Goal: Task Accomplishment & Management: Manage account settings

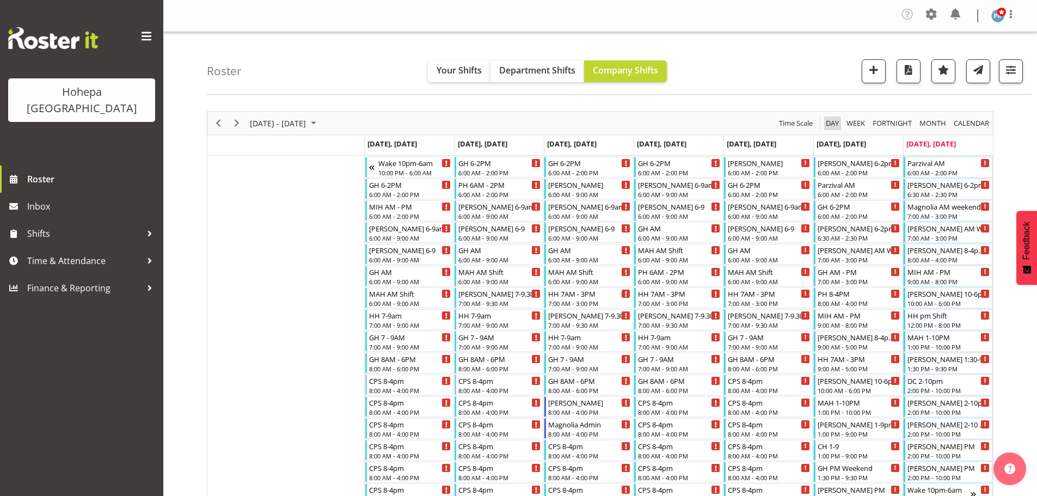
click at [830, 125] on span "Day" at bounding box center [832, 124] width 15 height 14
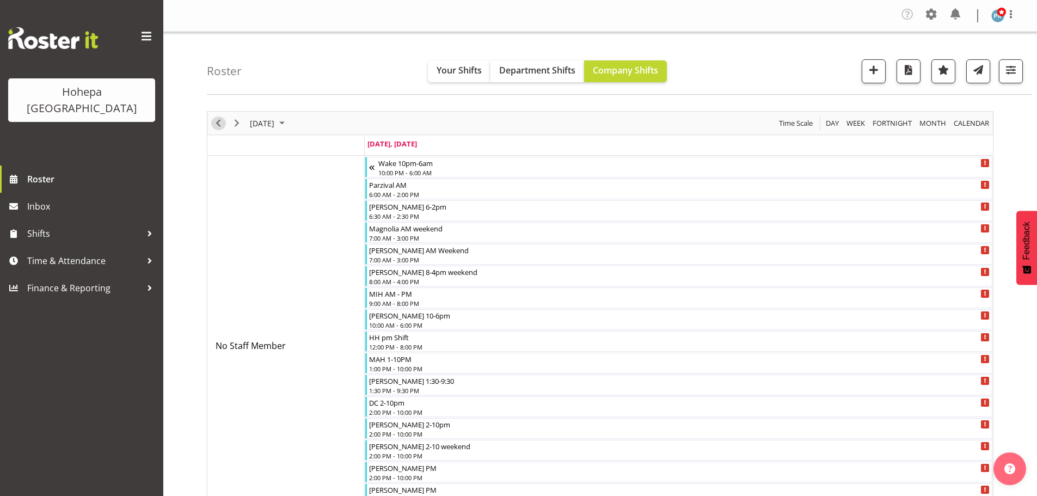
click at [218, 124] on span "Previous" at bounding box center [218, 124] width 13 height 14
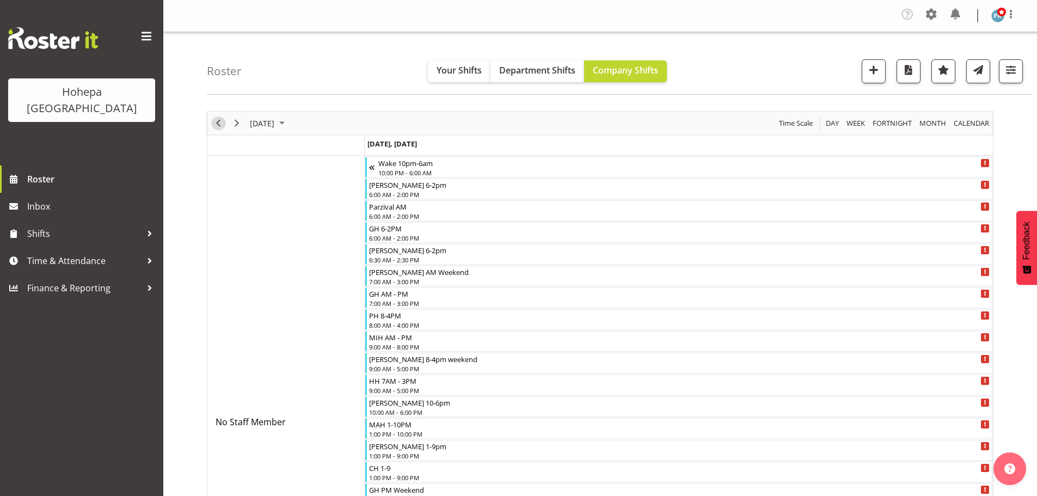
click at [222, 122] on span "Previous" at bounding box center [218, 124] width 13 height 14
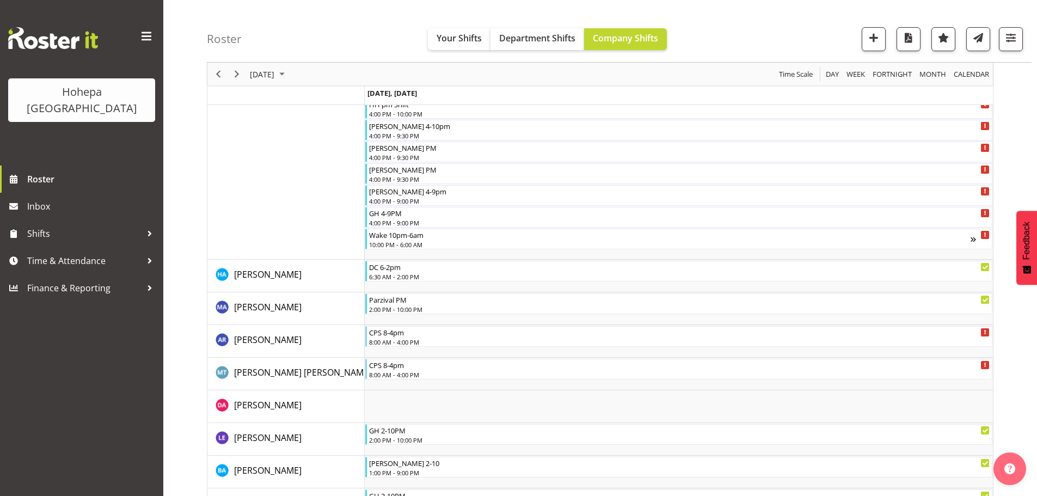
scroll to position [980, 0]
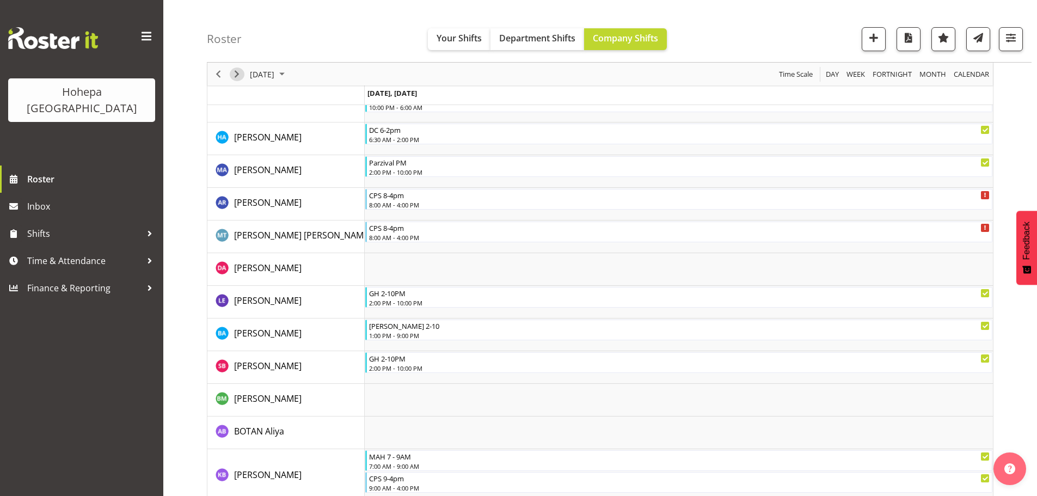
click at [238, 76] on span "Next" at bounding box center [236, 75] width 13 height 14
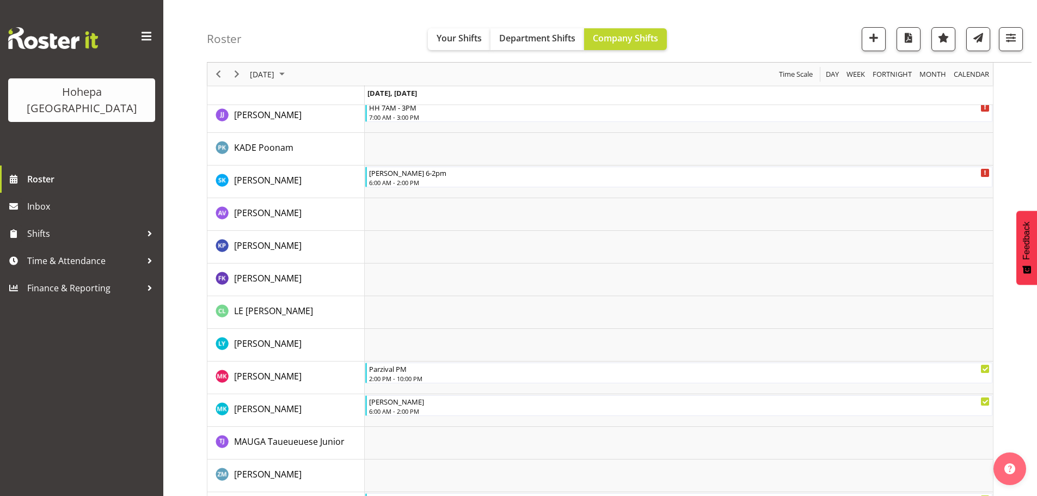
scroll to position [1633, 0]
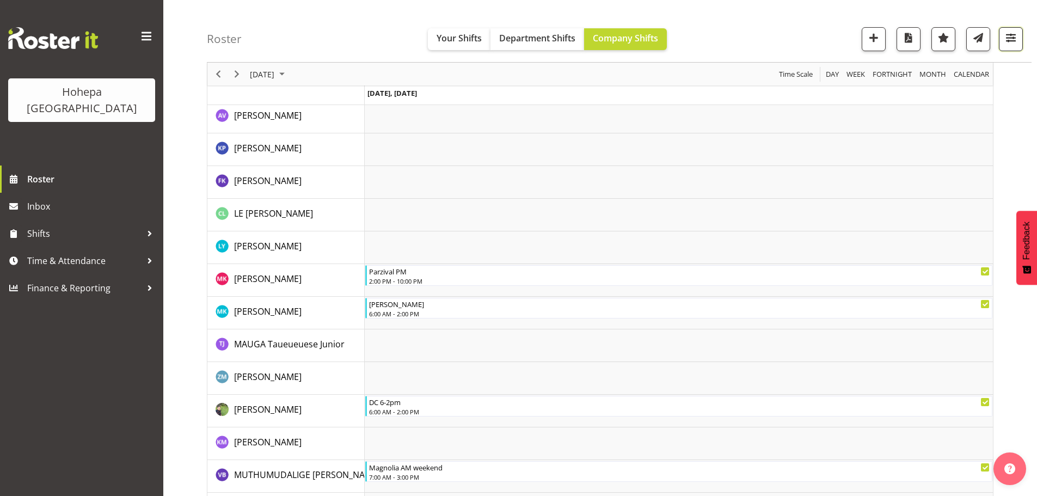
click at [1009, 39] on span "button" at bounding box center [1011, 37] width 14 height 14
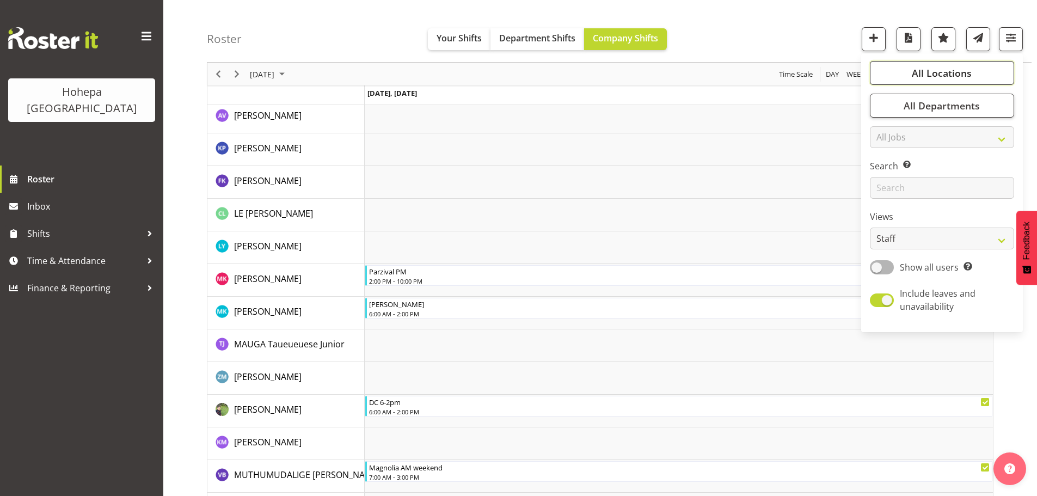
click at [949, 72] on span "All Locations" at bounding box center [942, 72] width 60 height 13
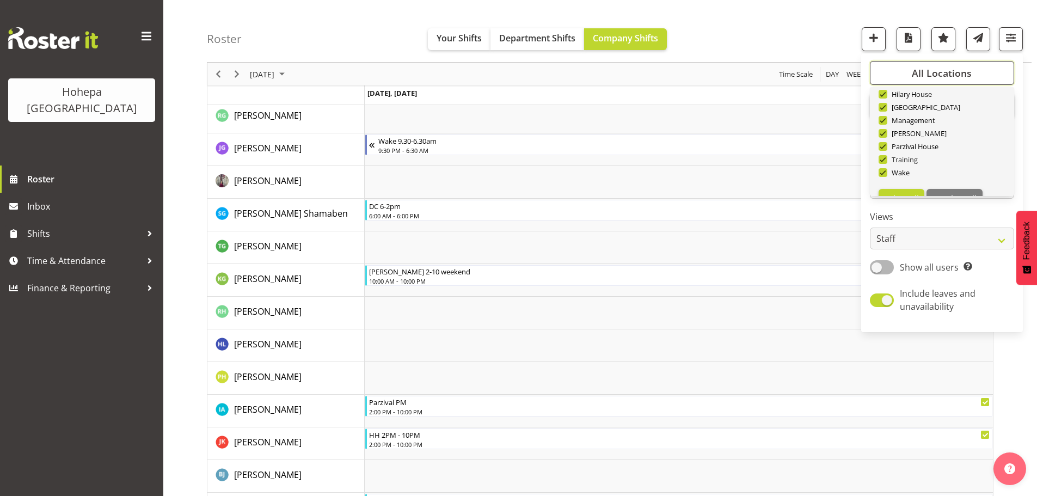
scroll to position [105, 0]
drag, startPoint x: 949, startPoint y: 182, endPoint x: 892, endPoint y: 140, distance: 71.2
click at [949, 181] on span "Deselect All" at bounding box center [955, 178] width 44 height 10
checkbox input "false"
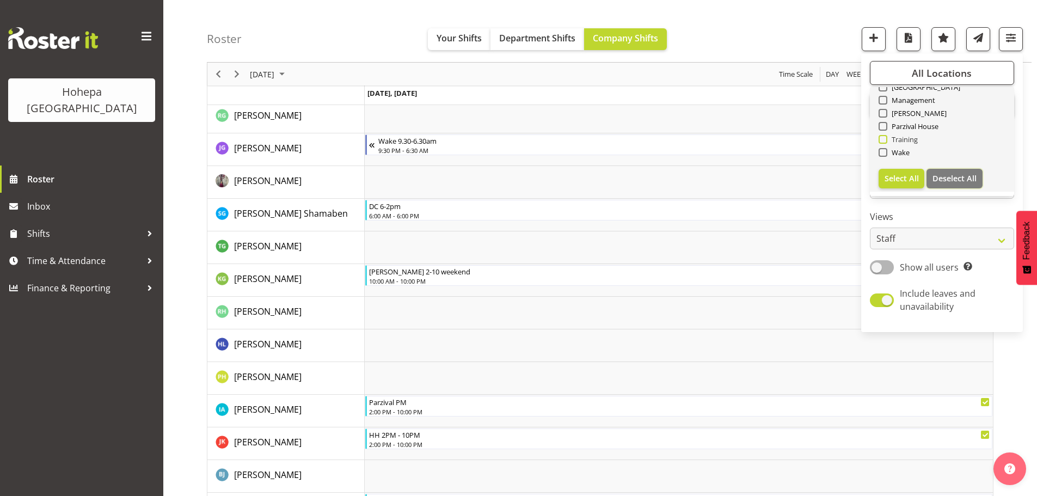
checkbox input "false"
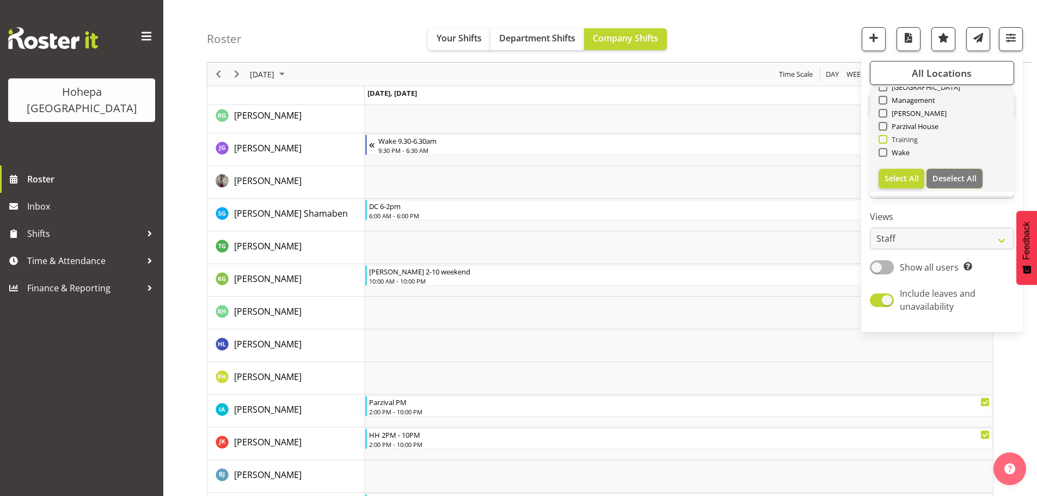
checkbox input "false"
click at [885, 150] on span at bounding box center [883, 152] width 9 height 9
click at [885, 150] on input "Wake" at bounding box center [882, 152] width 7 height 7
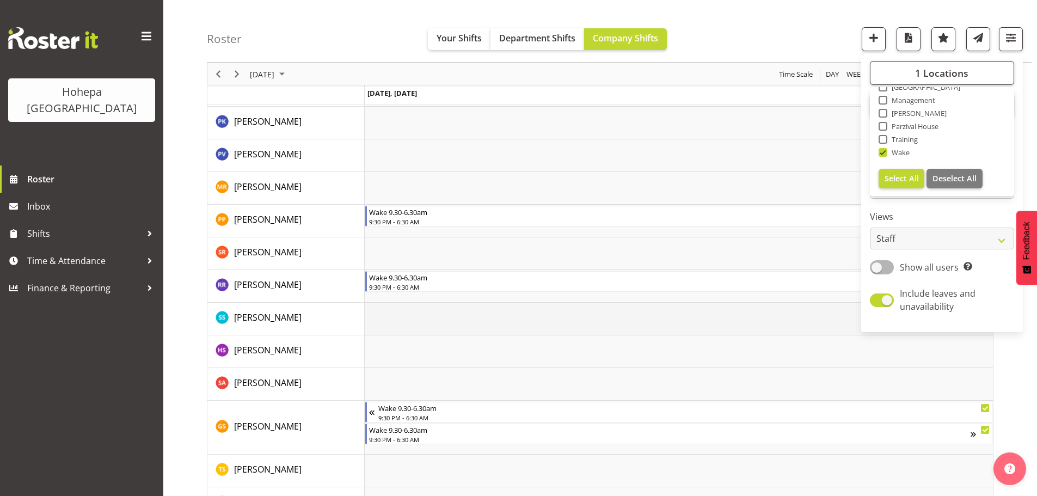
scroll to position [1289, 0]
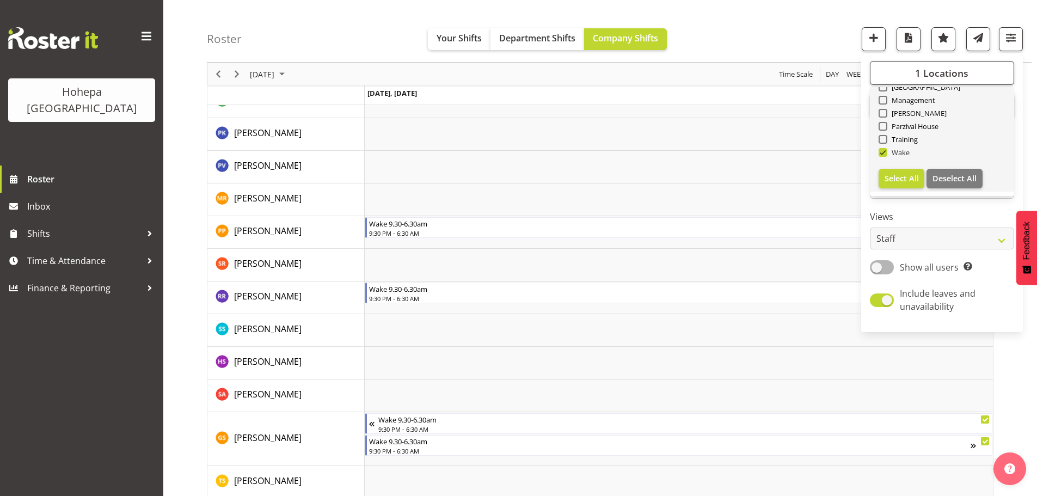
click at [881, 152] on span at bounding box center [883, 152] width 9 height 9
click at [881, 152] on input "Wake" at bounding box center [882, 152] width 7 height 7
checkbox input "false"
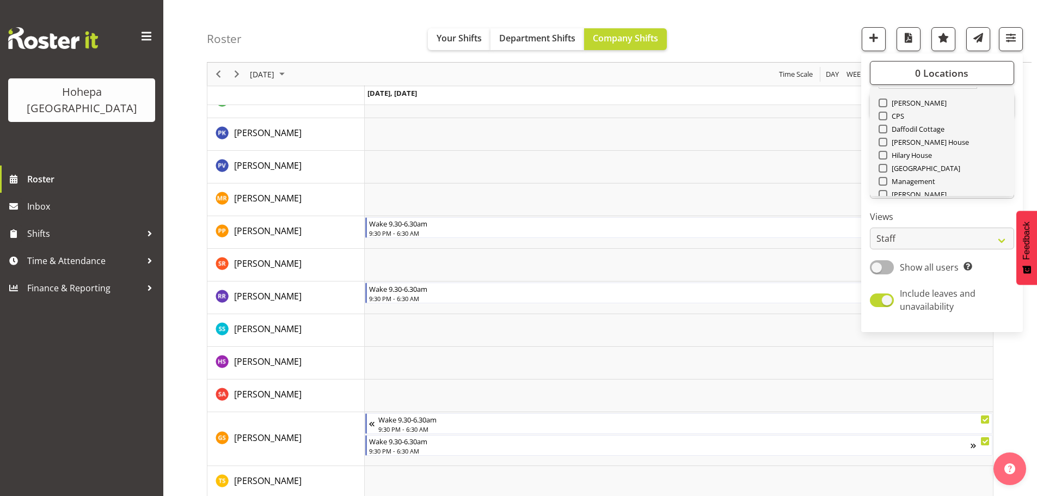
scroll to position [0, 0]
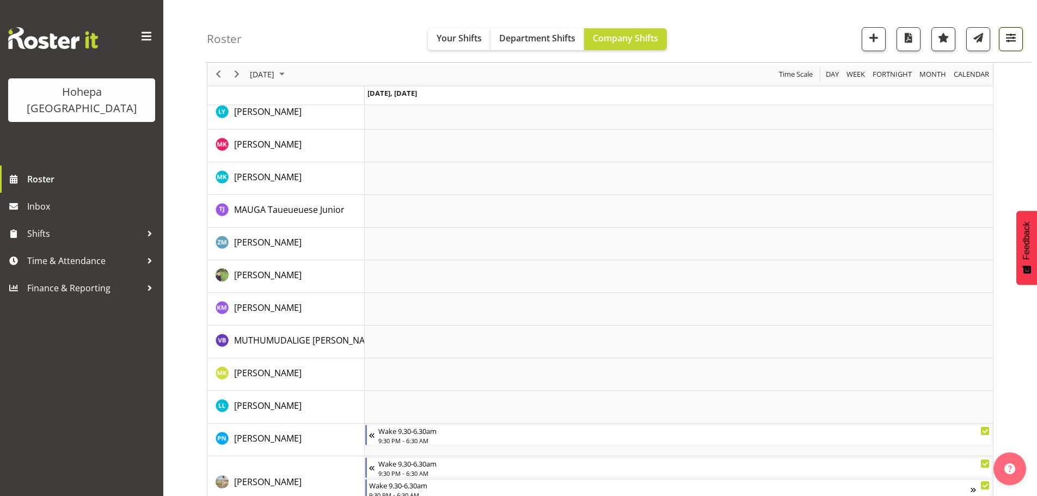
click at [1006, 39] on span "button" at bounding box center [1011, 37] width 14 height 14
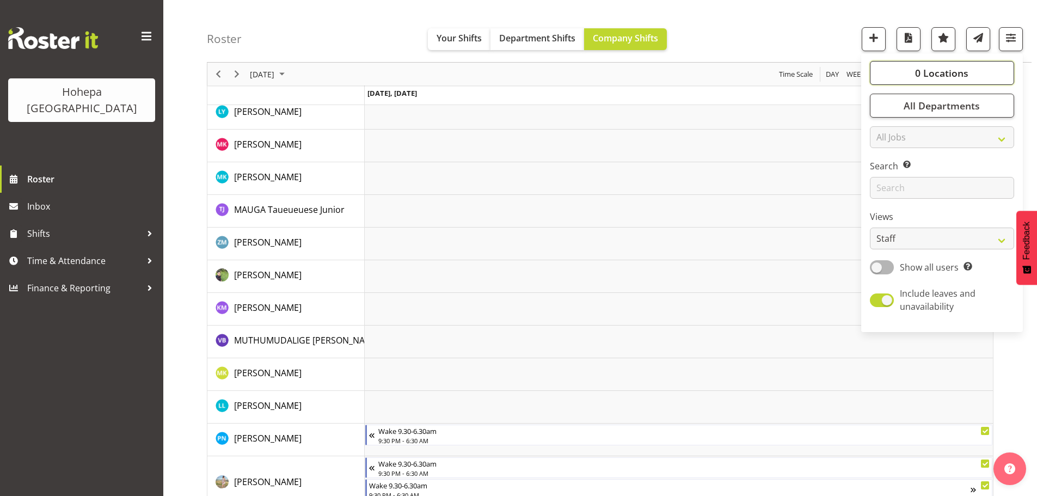
drag, startPoint x: 948, startPoint y: 70, endPoint x: 922, endPoint y: 77, distance: 27.6
click at [948, 70] on span "0 Locations" at bounding box center [941, 72] width 53 height 13
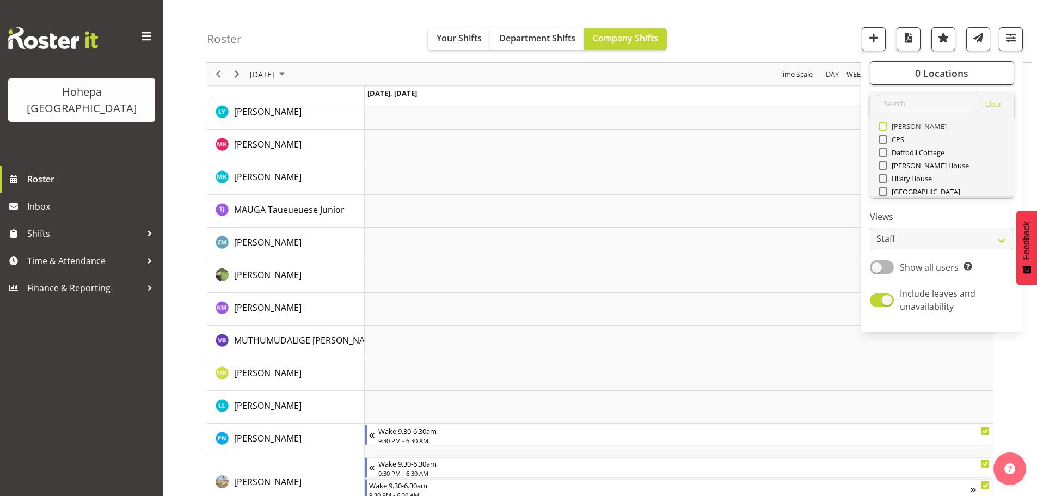
click at [882, 128] on span at bounding box center [883, 126] width 9 height 9
click at [882, 128] on input "[PERSON_NAME]" at bounding box center [882, 126] width 7 height 7
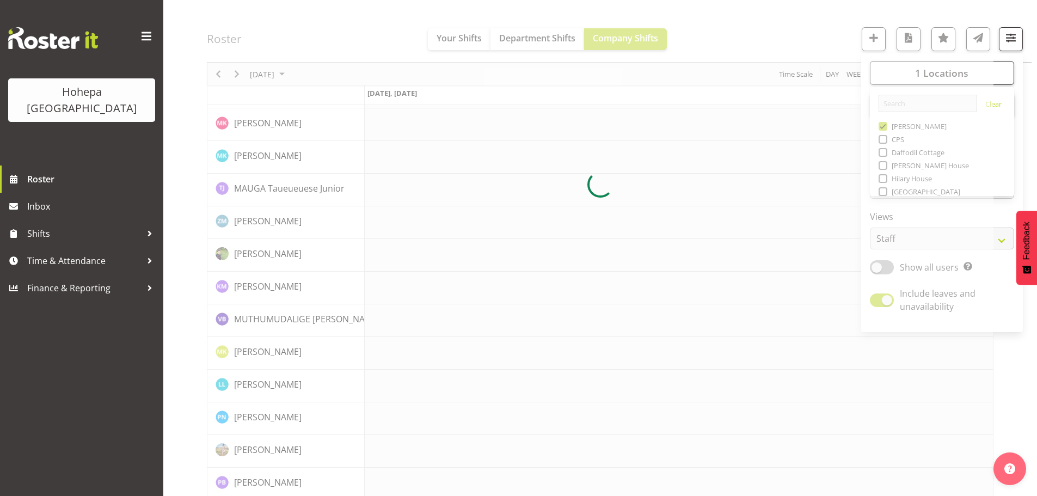
click at [744, 38] on div at bounding box center [600, 184] width 787 height 2724
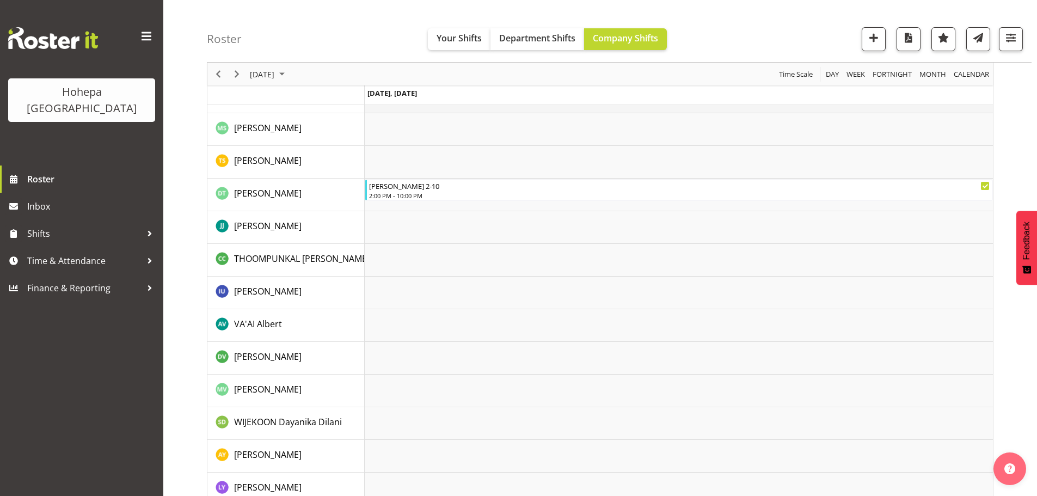
scroll to position [2052, 0]
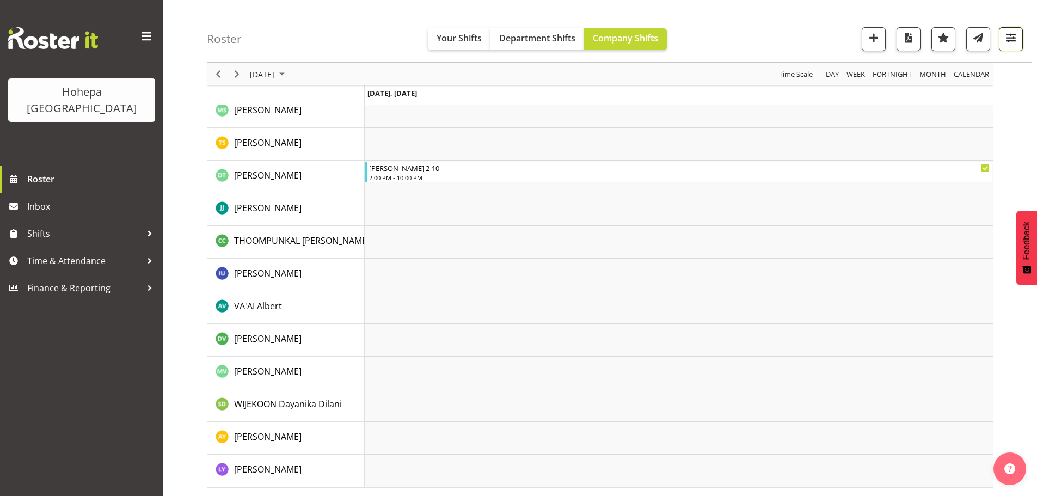
click at [1005, 39] on span "button" at bounding box center [1011, 37] width 14 height 14
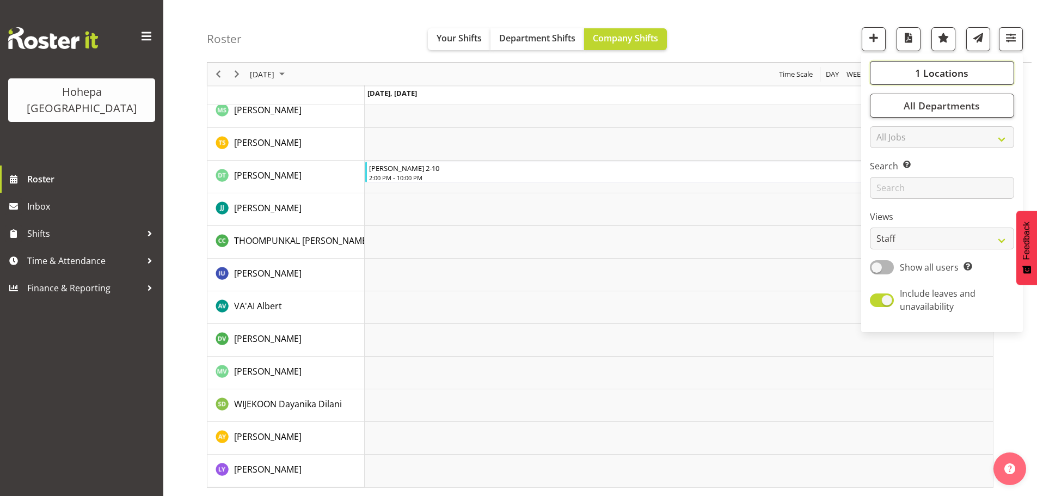
drag, startPoint x: 923, startPoint y: 70, endPoint x: 913, endPoint y: 77, distance: 12.8
click at [923, 70] on span "1 Locations" at bounding box center [941, 72] width 53 height 13
drag, startPoint x: 885, startPoint y: 128, endPoint x: 896, endPoint y: 149, distance: 23.1
click at [885, 128] on span at bounding box center [883, 126] width 9 height 9
click at [885, 128] on input "[PERSON_NAME]" at bounding box center [882, 126] width 7 height 7
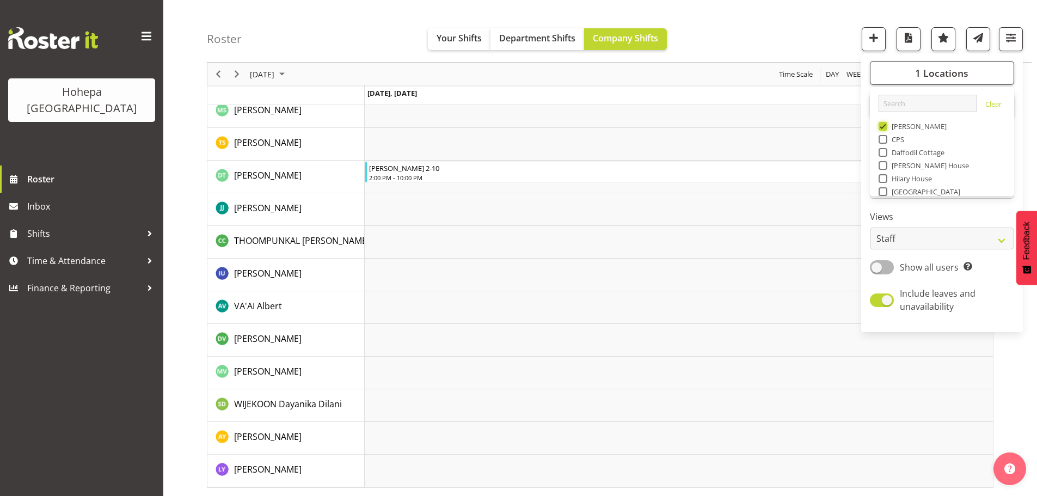
checkbox input "false"
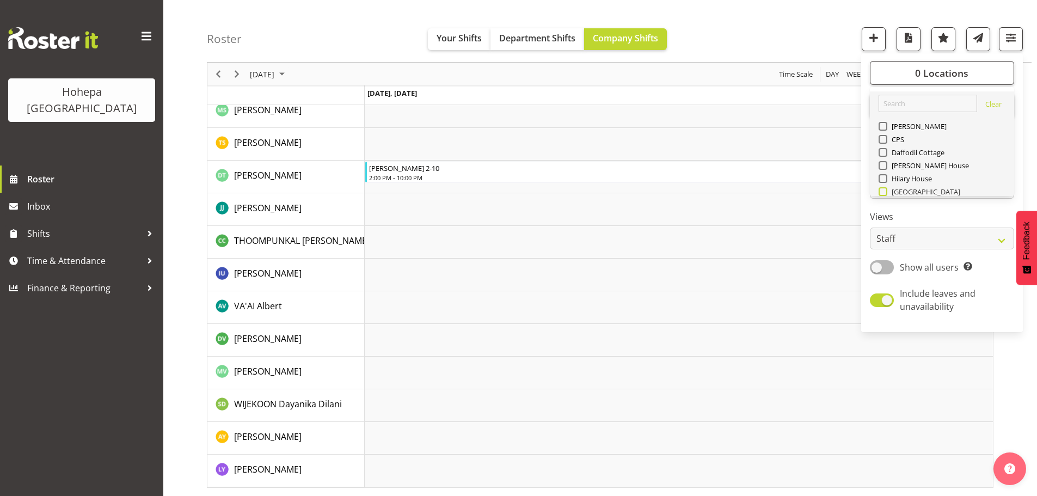
click at [886, 191] on span at bounding box center [883, 191] width 9 height 9
click at [886, 191] on input "[GEOGRAPHIC_DATA]" at bounding box center [882, 191] width 7 height 7
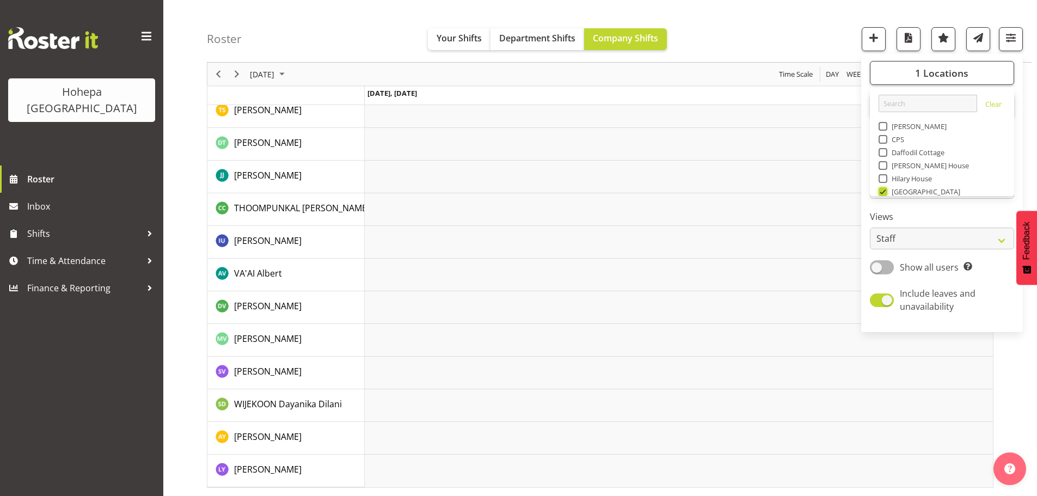
scroll to position [1988, 0]
click at [687, 46] on div "Roster Your Shifts Department Shifts Company Shifts 1 Locations Clear Christoph…" at bounding box center [619, 31] width 825 height 63
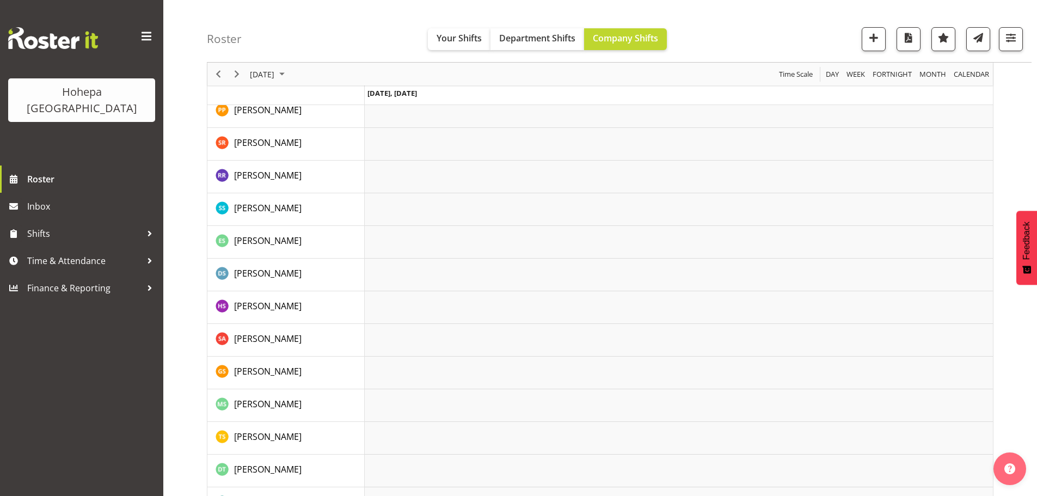
scroll to position [1171, 0]
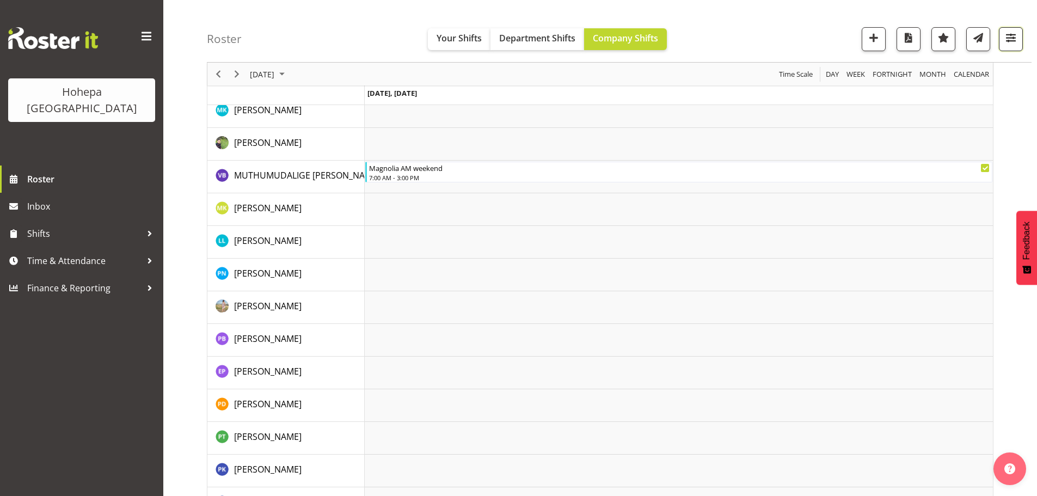
click at [1004, 36] on span "button" at bounding box center [1011, 37] width 14 height 14
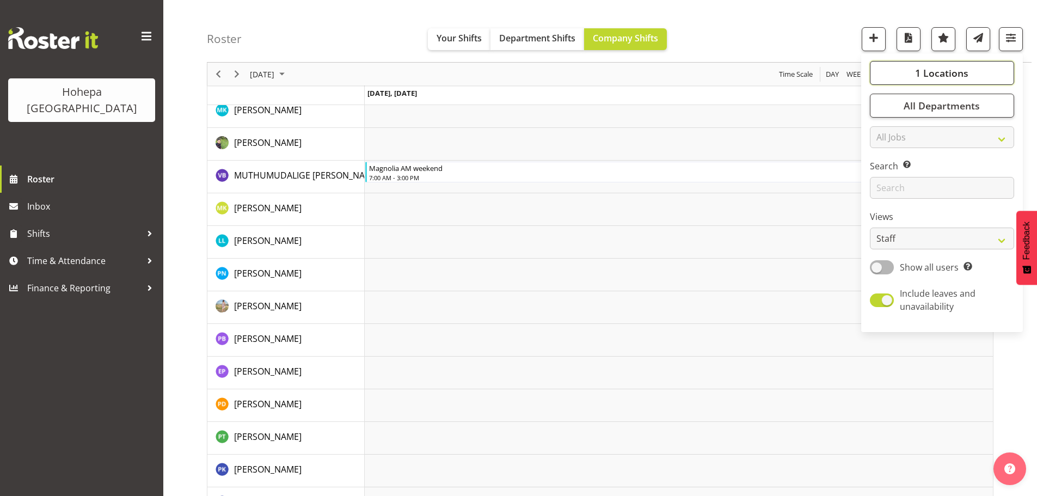
click at [949, 71] on span "1 Locations" at bounding box center [941, 72] width 53 height 13
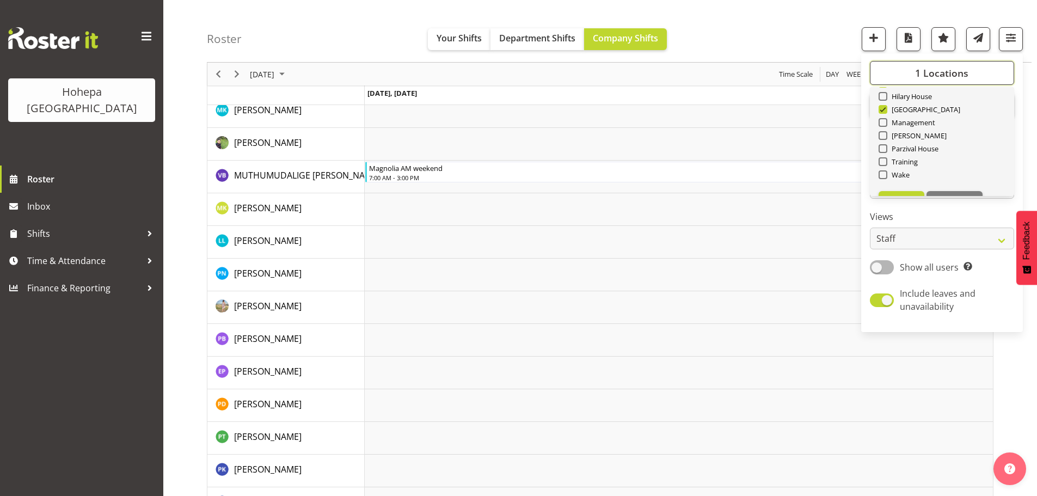
scroll to position [105, 0]
click at [885, 89] on span at bounding box center [883, 87] width 9 height 9
click at [885, 89] on input "[GEOGRAPHIC_DATA]" at bounding box center [882, 87] width 7 height 7
checkbox input "false"
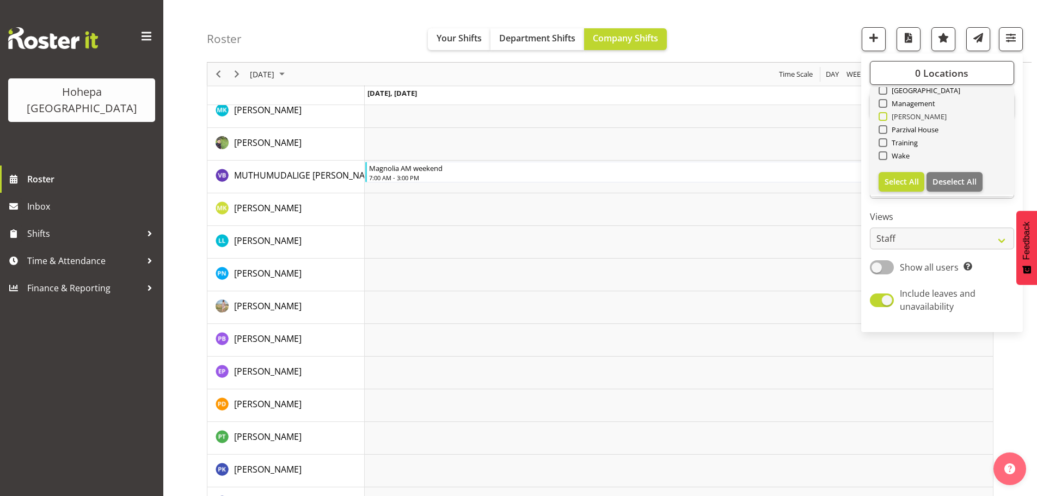
click at [885, 119] on span at bounding box center [883, 116] width 9 height 9
click at [885, 119] on input "[PERSON_NAME]" at bounding box center [882, 116] width 7 height 7
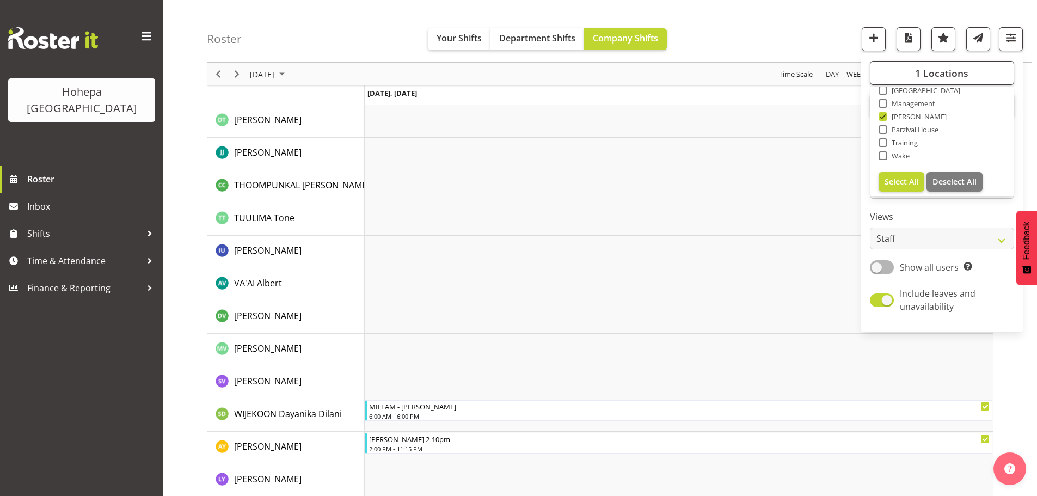
scroll to position [2281, 0]
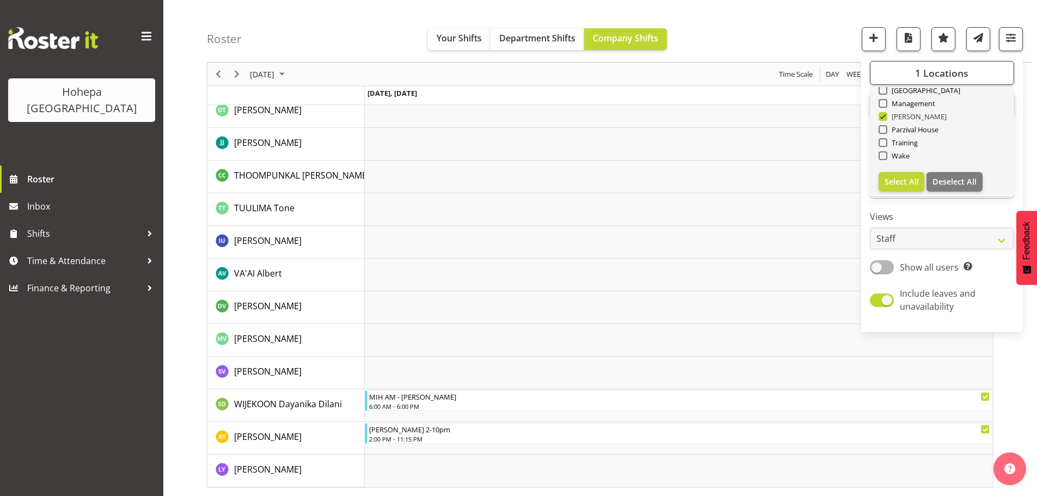
click at [884, 117] on span at bounding box center [883, 116] width 9 height 9
click at [884, 117] on input "[PERSON_NAME]" at bounding box center [882, 116] width 7 height 7
checkbox input "false"
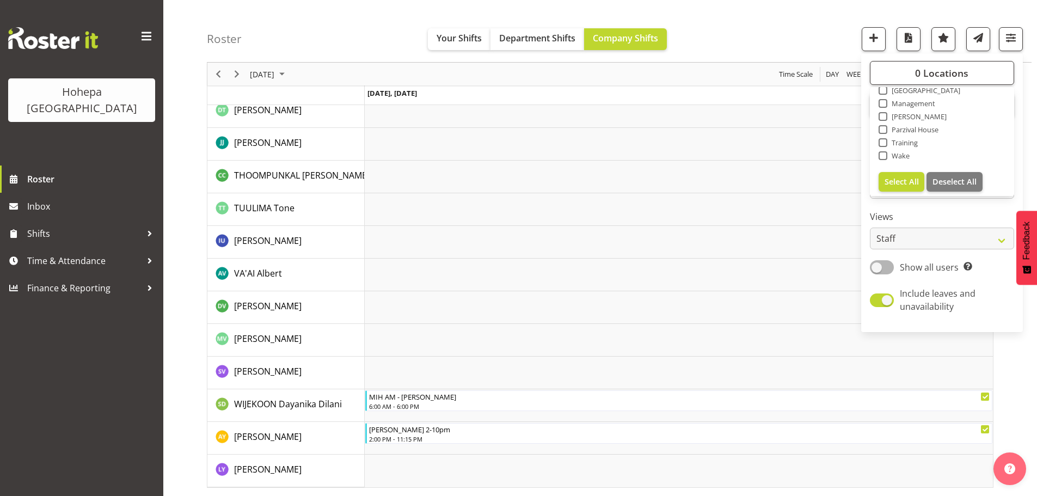
drag, startPoint x: 886, startPoint y: 130, endPoint x: 880, endPoint y: 129, distance: 6.6
click at [886, 130] on span at bounding box center [883, 129] width 9 height 9
click at [886, 130] on input "Parzival House" at bounding box center [882, 129] width 7 height 7
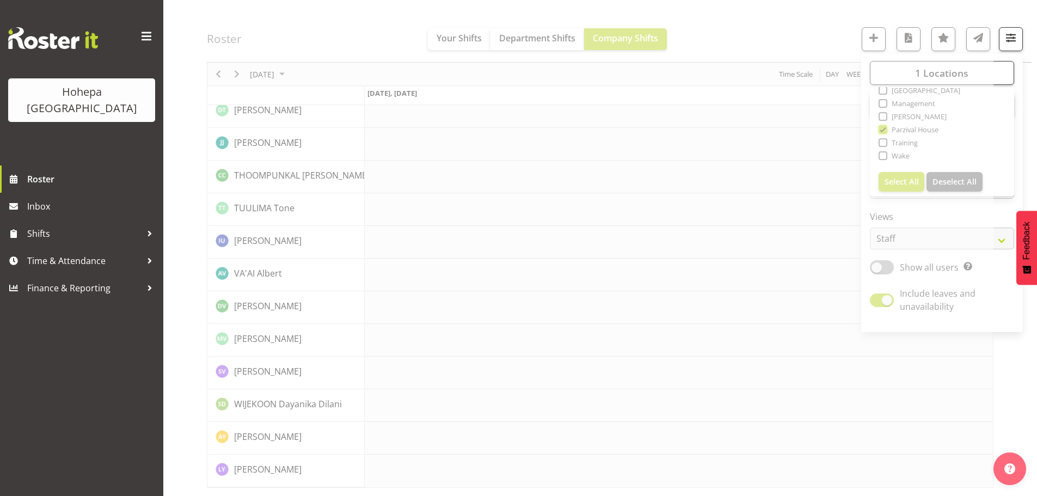
scroll to position [2151, 0]
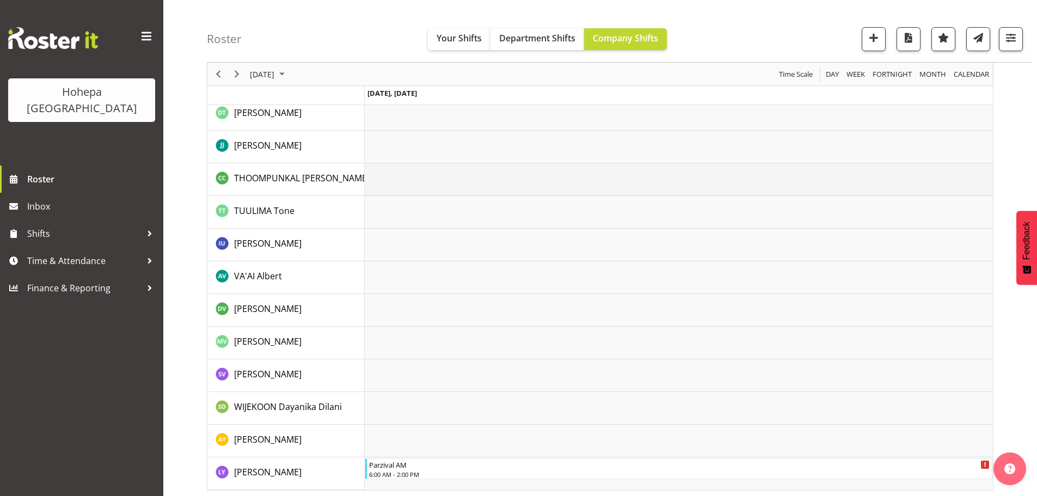
scroll to position [2139, 0]
click at [1006, 36] on span "button" at bounding box center [1011, 37] width 14 height 14
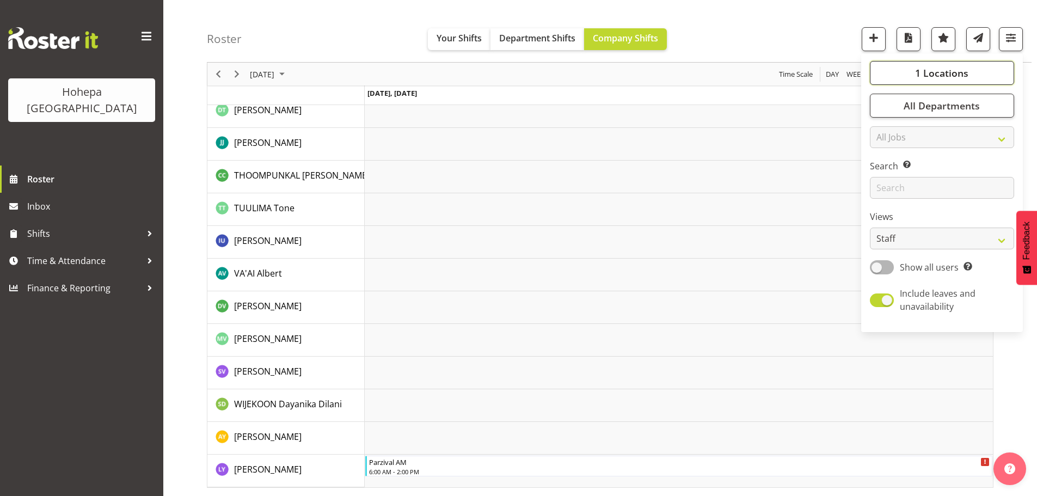
click at [947, 73] on span "1 Locations" at bounding box center [941, 72] width 53 height 13
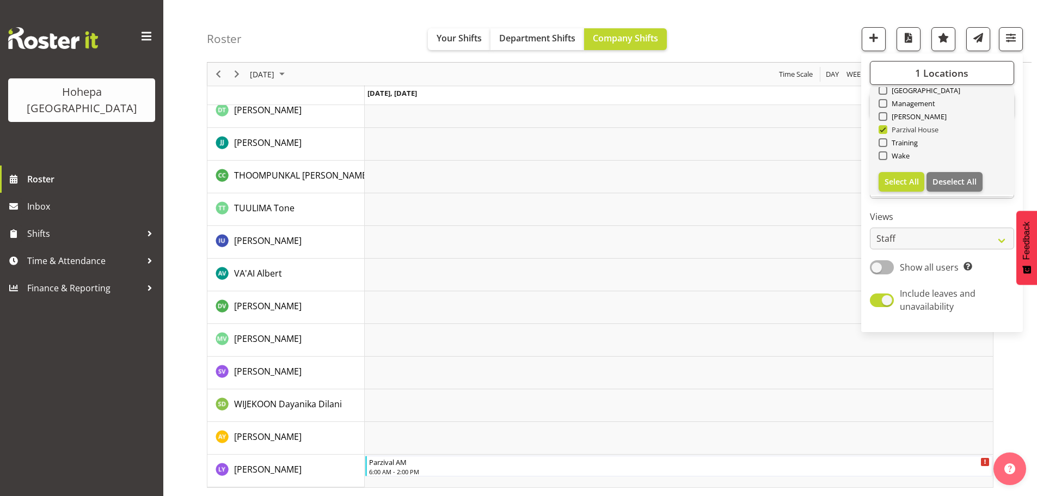
click at [884, 130] on span at bounding box center [883, 129] width 9 height 9
click at [884, 130] on input "Parzival House" at bounding box center [882, 129] width 7 height 7
checkbox input "false"
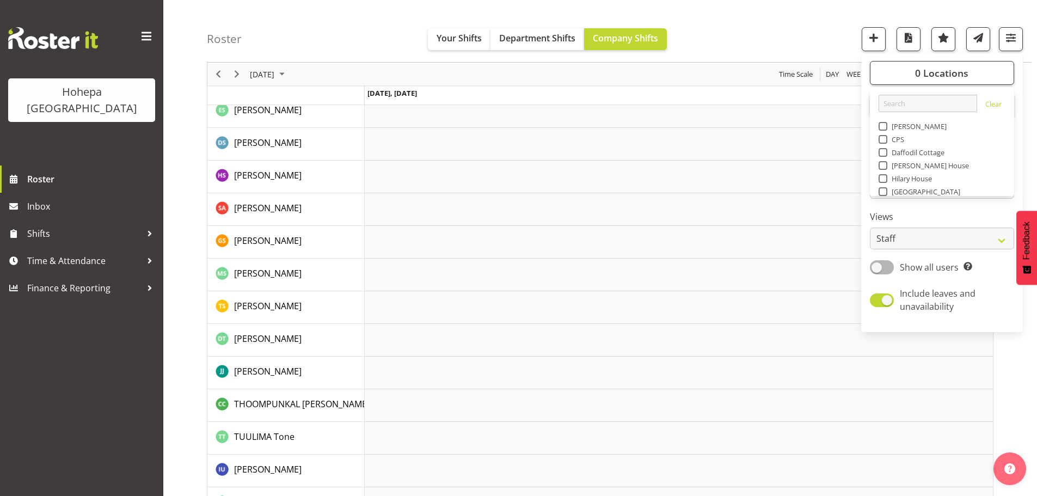
click at [882, 167] on span at bounding box center [883, 165] width 9 height 9
click at [882, 167] on input "[PERSON_NAME] House" at bounding box center [882, 165] width 7 height 7
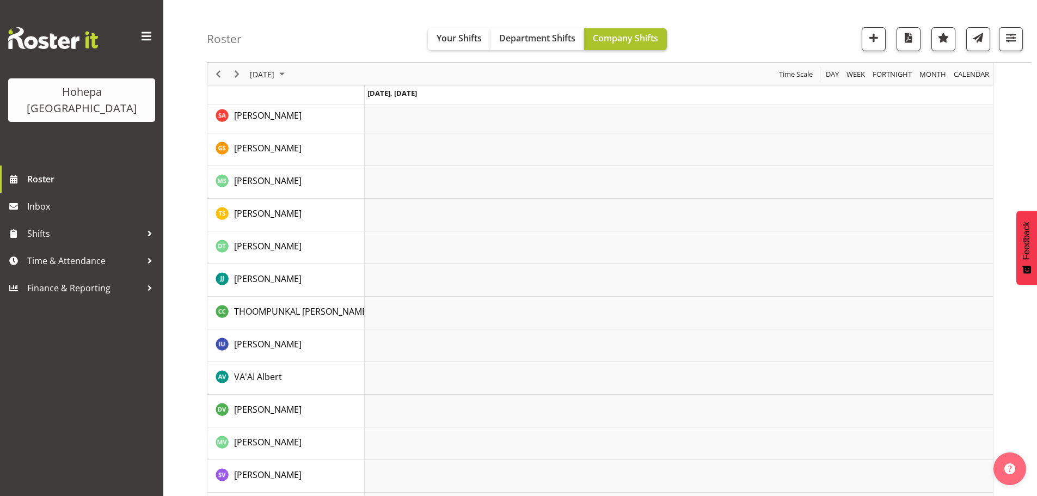
scroll to position [2227, 0]
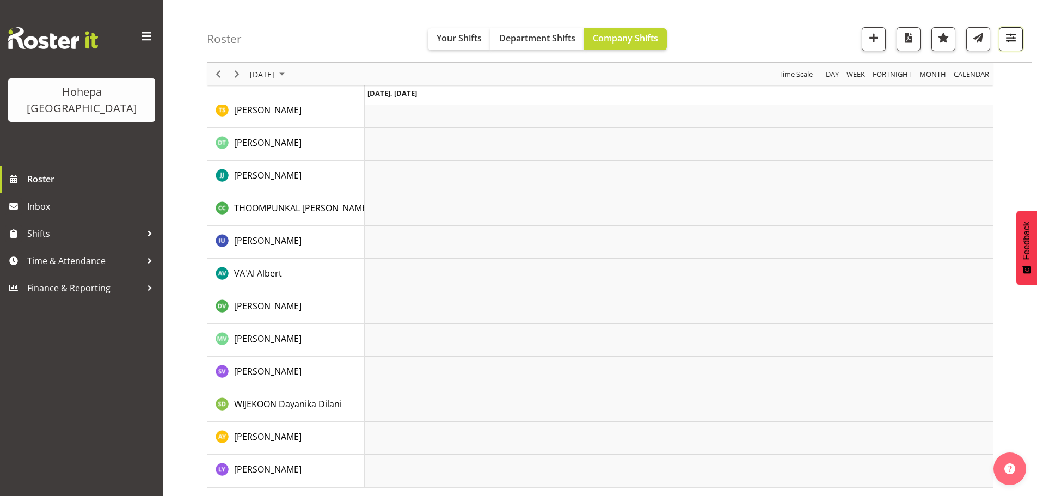
click at [1013, 40] on span "button" at bounding box center [1011, 37] width 14 height 14
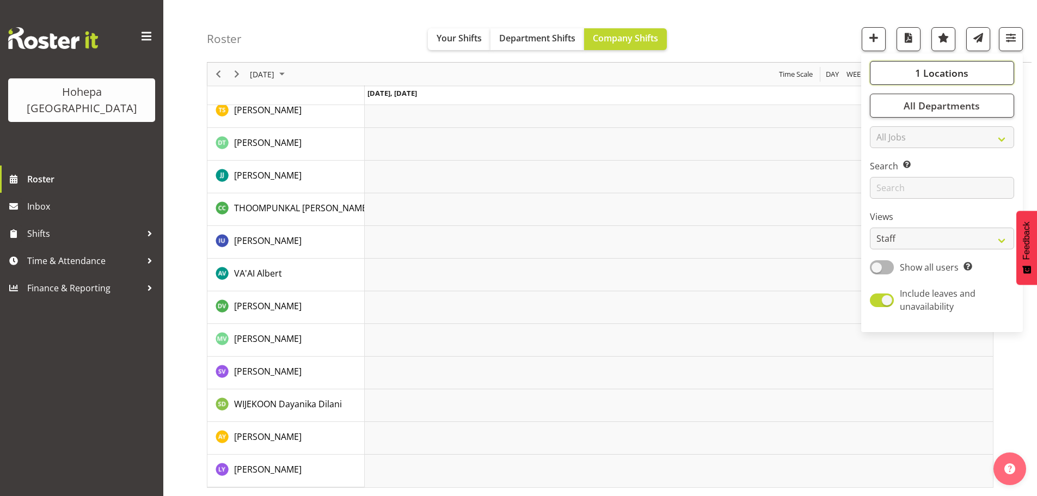
drag, startPoint x: 941, startPoint y: 69, endPoint x: 929, endPoint y: 75, distance: 14.1
click at [941, 69] on span "1 Locations" at bounding box center [941, 72] width 53 height 13
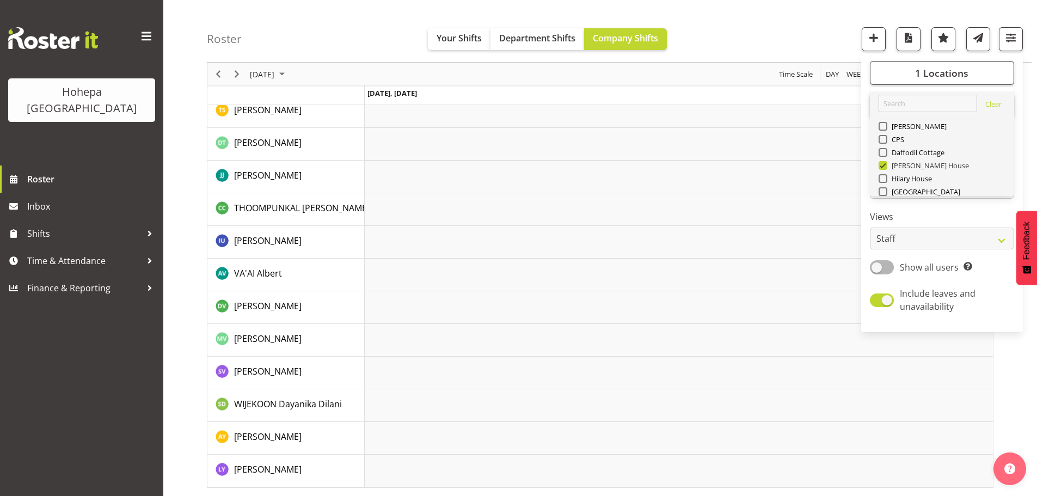
click at [882, 164] on span at bounding box center [883, 165] width 9 height 9
click at [882, 164] on input "[PERSON_NAME] House" at bounding box center [882, 165] width 7 height 7
checkbox input "false"
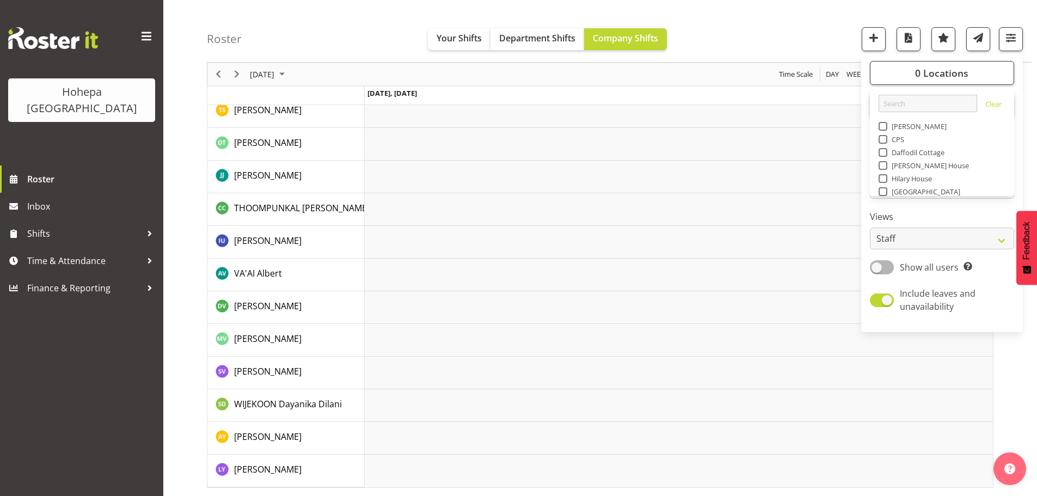
click at [886, 177] on span at bounding box center [883, 178] width 9 height 9
click at [886, 177] on input "Hilary House" at bounding box center [882, 178] width 7 height 7
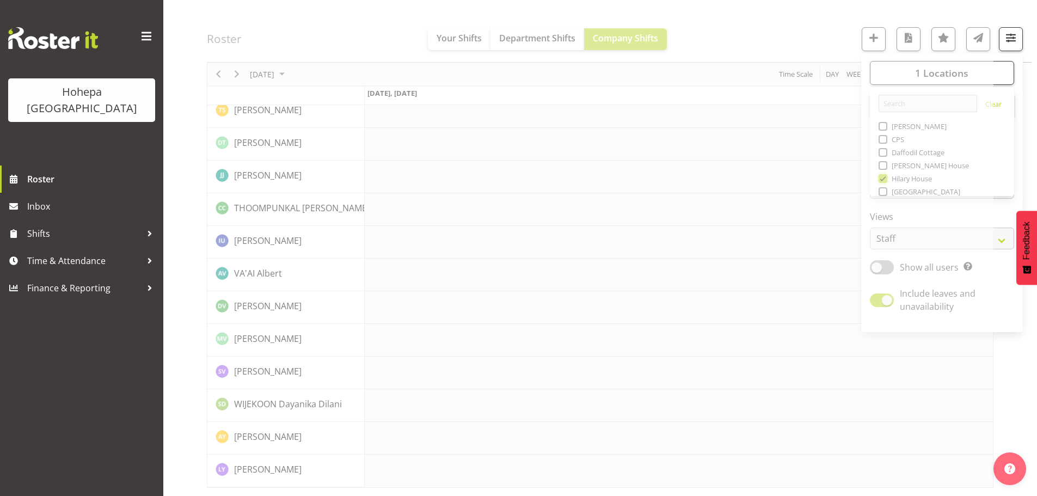
scroll to position [2118, 0]
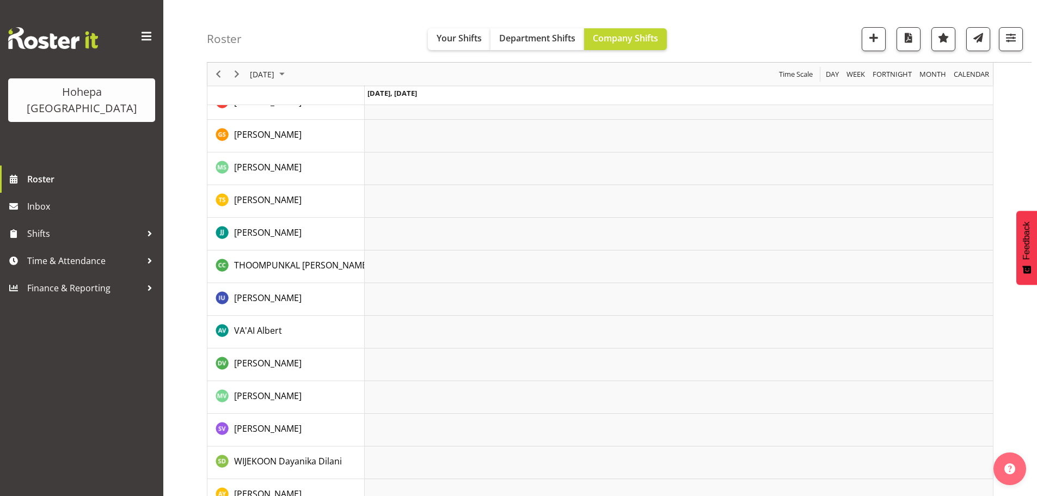
scroll to position [1976, 0]
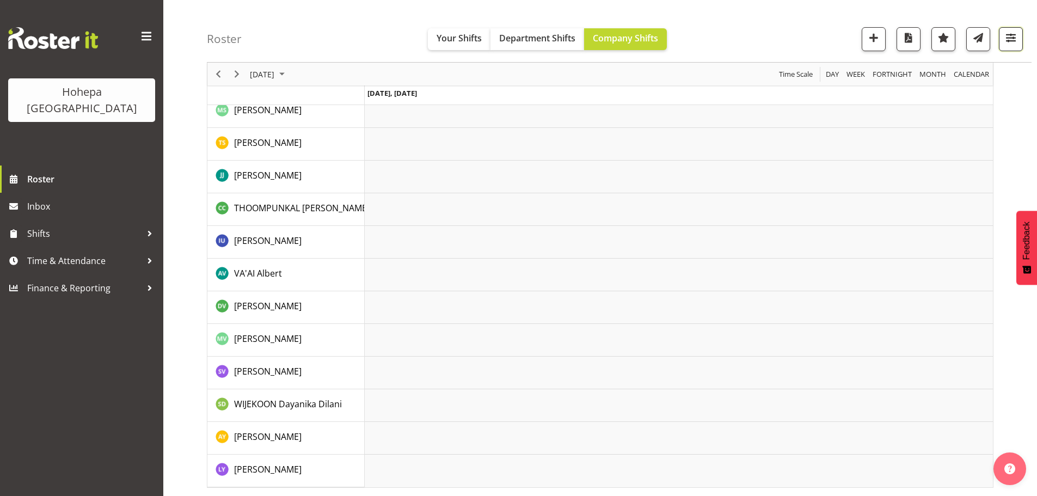
click at [1008, 39] on span "button" at bounding box center [1011, 37] width 14 height 14
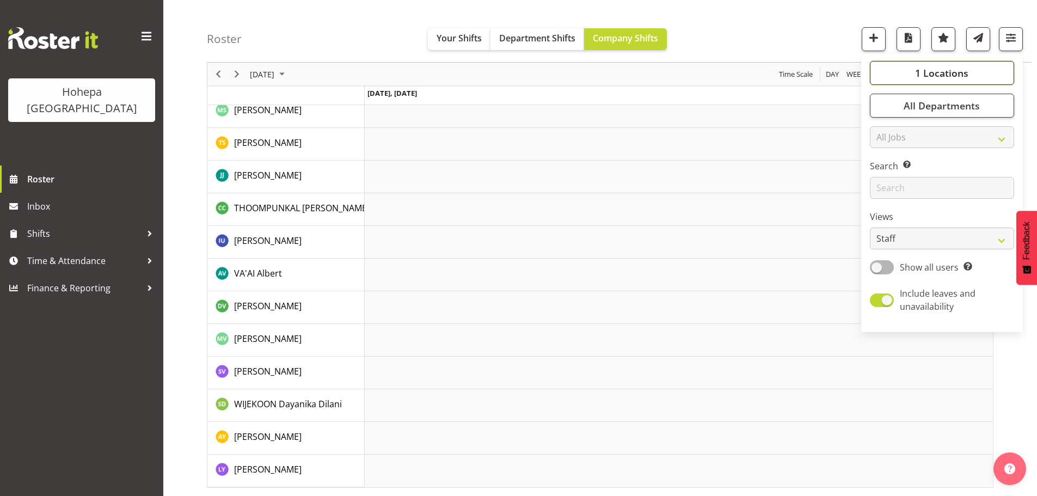
click at [952, 71] on span "1 Locations" at bounding box center [941, 72] width 53 height 13
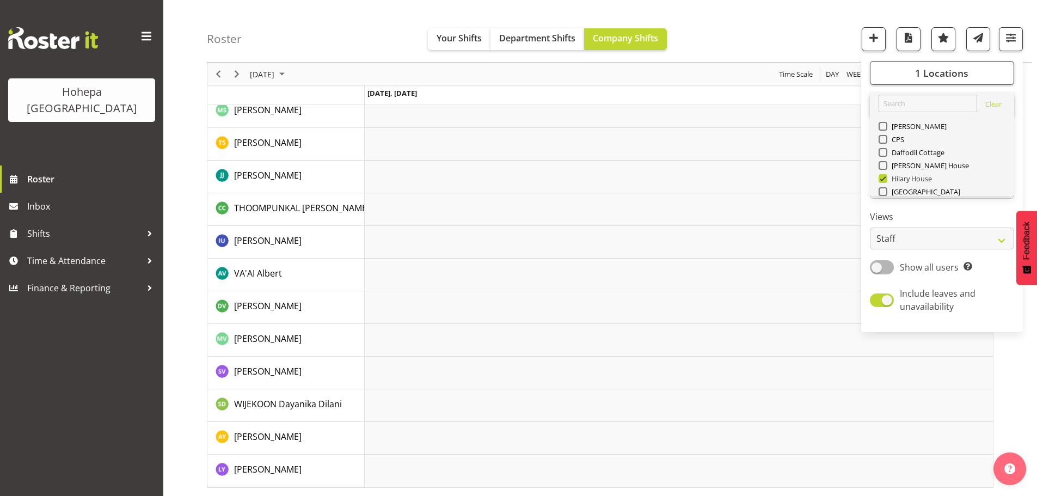
click at [885, 181] on span at bounding box center [883, 178] width 9 height 9
click at [885, 181] on input "Hilary House" at bounding box center [882, 178] width 7 height 7
checkbox input "false"
click at [886, 155] on span at bounding box center [883, 152] width 9 height 9
click at [886, 155] on input "Daffodil Cottage" at bounding box center [882, 152] width 7 height 7
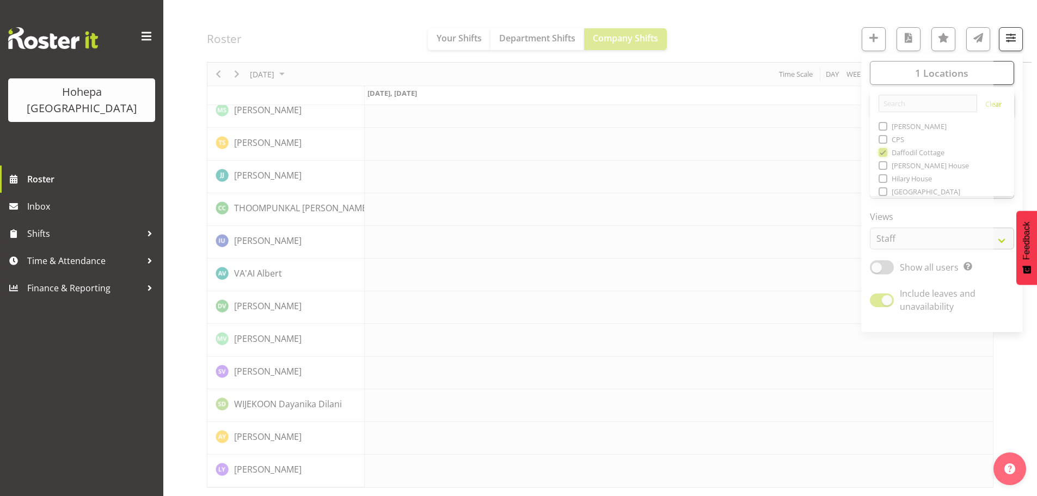
scroll to position [1955, 0]
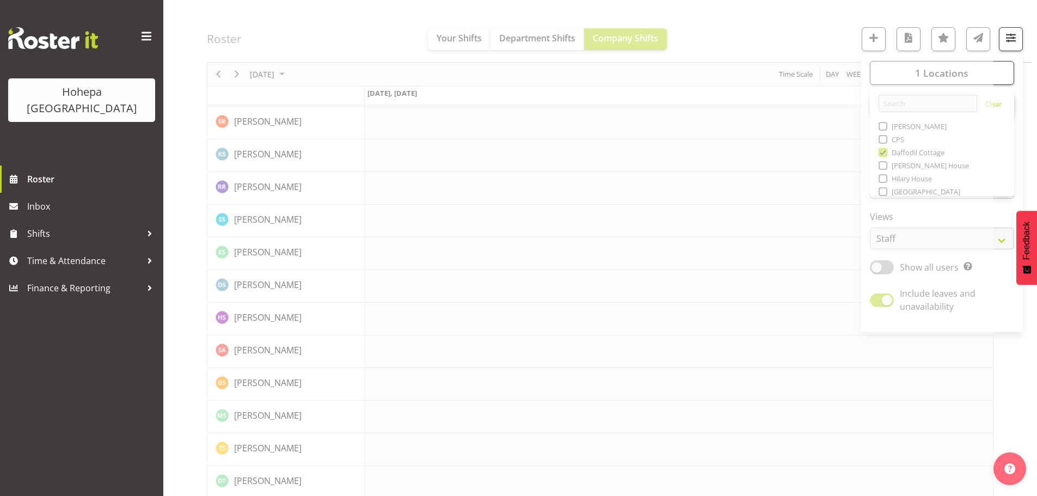
scroll to position [1857, 0]
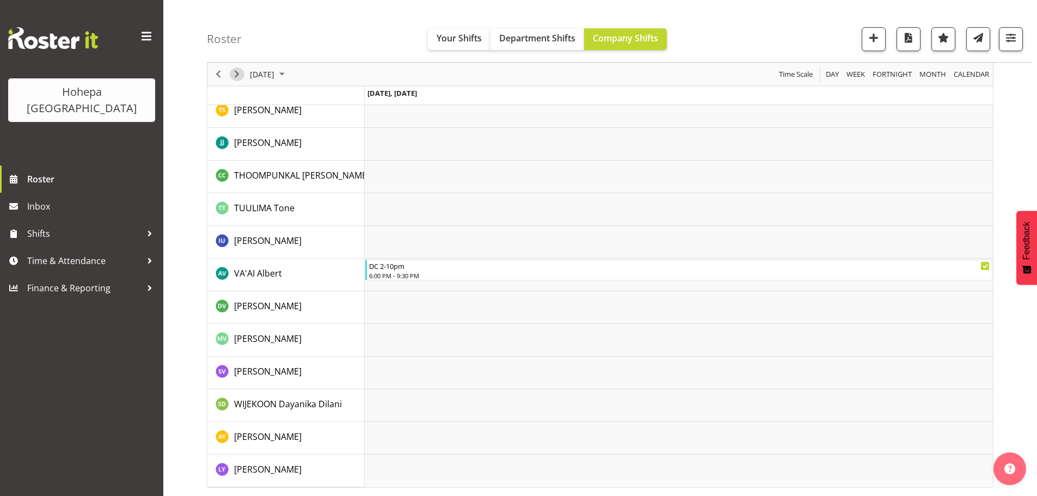
click at [240, 75] on span "Next" at bounding box center [236, 75] width 13 height 14
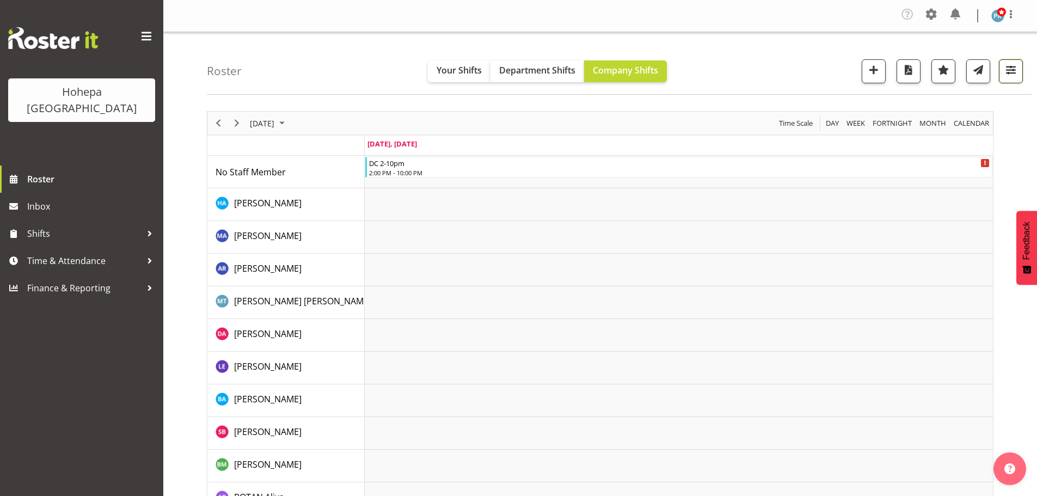
click at [1011, 68] on span "button" at bounding box center [1011, 70] width 14 height 14
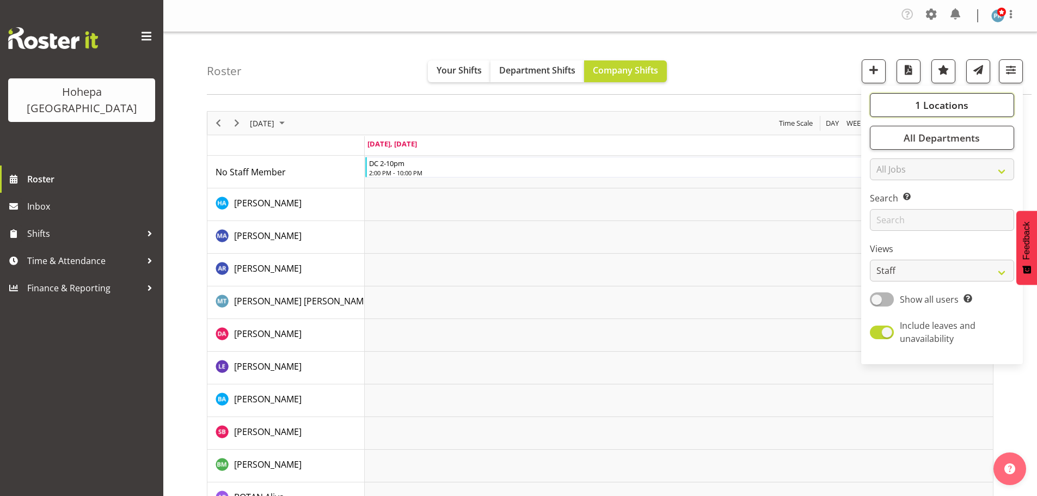
click at [951, 104] on span "1 Locations" at bounding box center [941, 105] width 53 height 13
drag, startPoint x: 885, startPoint y: 185, endPoint x: 892, endPoint y: 200, distance: 16.6
click at [885, 185] on span at bounding box center [883, 184] width 9 height 9
click at [885, 185] on input "Daffodil Cottage" at bounding box center [882, 184] width 7 height 7
checkbox input "false"
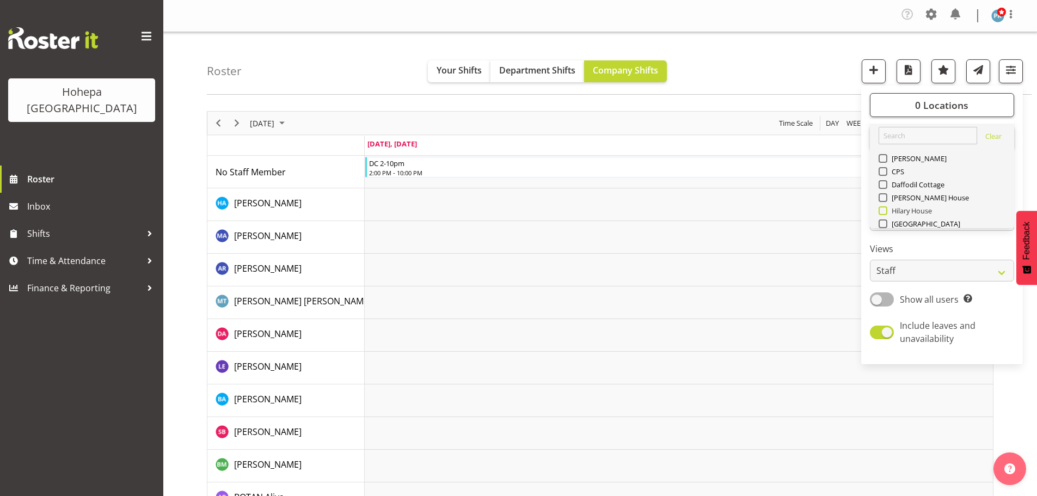
click at [885, 211] on span at bounding box center [883, 210] width 9 height 9
click at [885, 211] on input "Hilary House" at bounding box center [882, 210] width 7 height 7
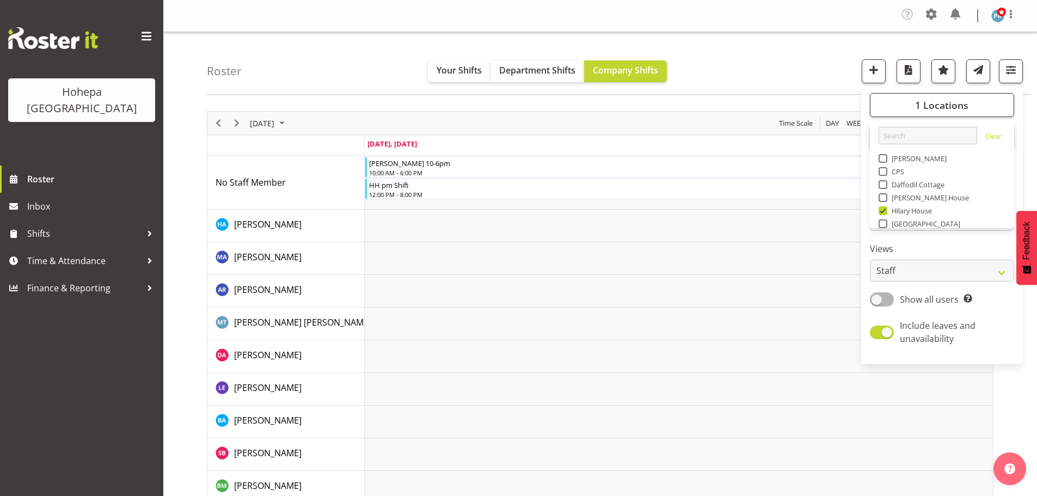
drag, startPoint x: 884, startPoint y: 209, endPoint x: 885, endPoint y: 201, distance: 7.7
click at [884, 209] on span at bounding box center [883, 210] width 9 height 9
click at [884, 209] on input "Hilary House" at bounding box center [882, 210] width 7 height 7
checkbox input "false"
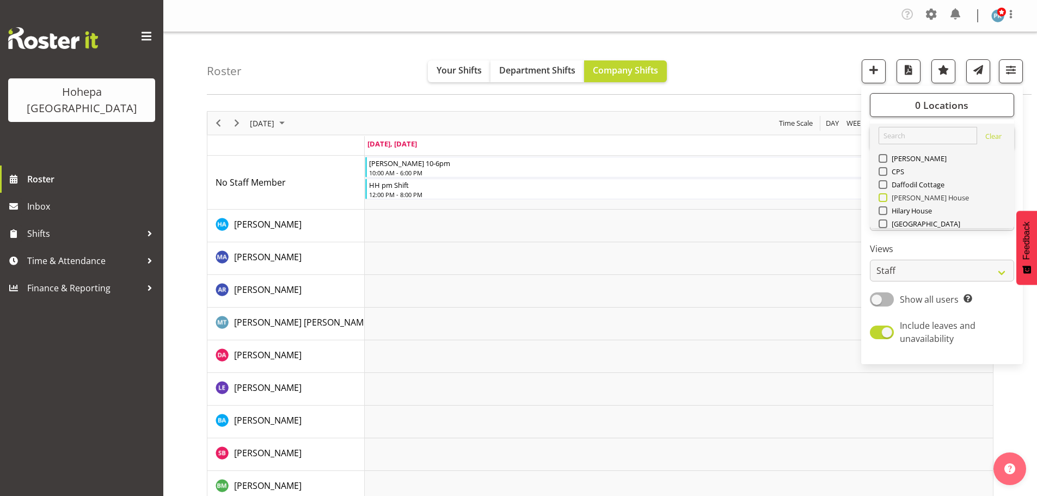
click at [885, 197] on span at bounding box center [883, 197] width 9 height 9
click at [885, 197] on input "[PERSON_NAME] House" at bounding box center [882, 197] width 7 height 7
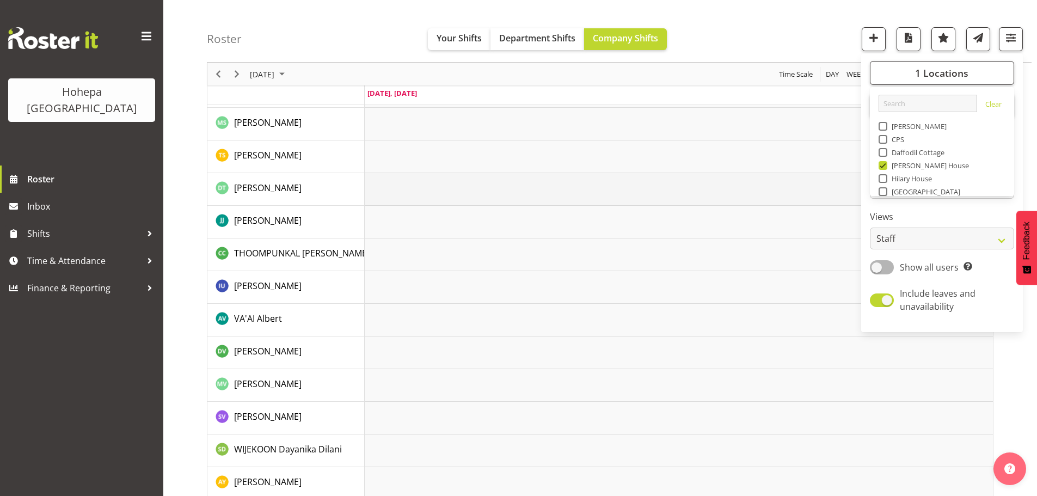
scroll to position [2161, 0]
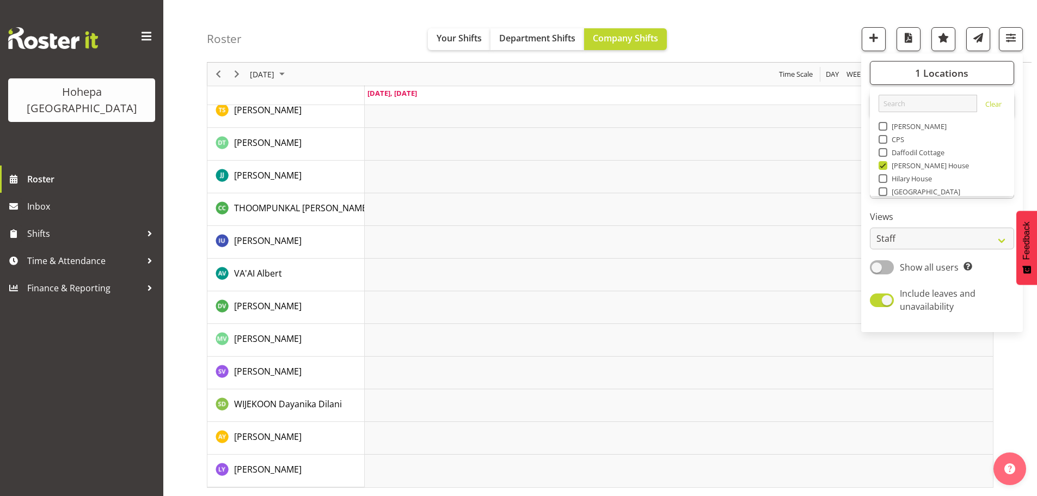
drag, startPoint x: 882, startPoint y: 165, endPoint x: 892, endPoint y: 155, distance: 14.6
click at [881, 165] on span at bounding box center [883, 165] width 9 height 9
click at [881, 165] on input "[PERSON_NAME] House" at bounding box center [882, 165] width 7 height 7
checkbox input "false"
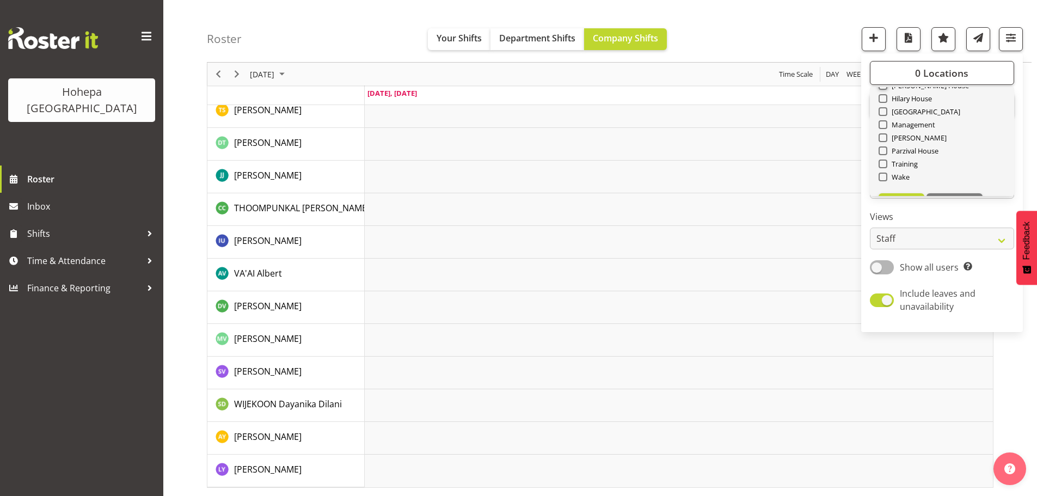
scroll to position [105, 0]
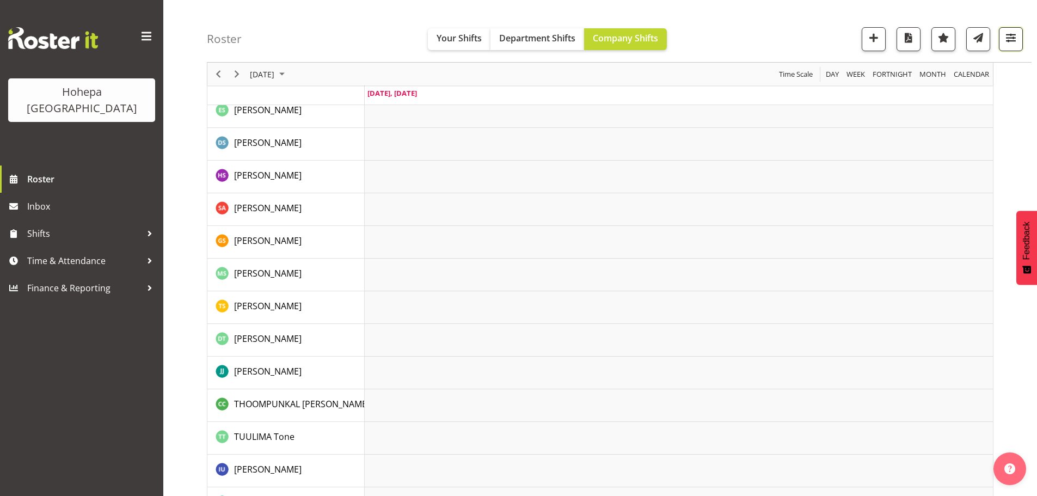
click at [1008, 39] on span "button" at bounding box center [1011, 37] width 14 height 14
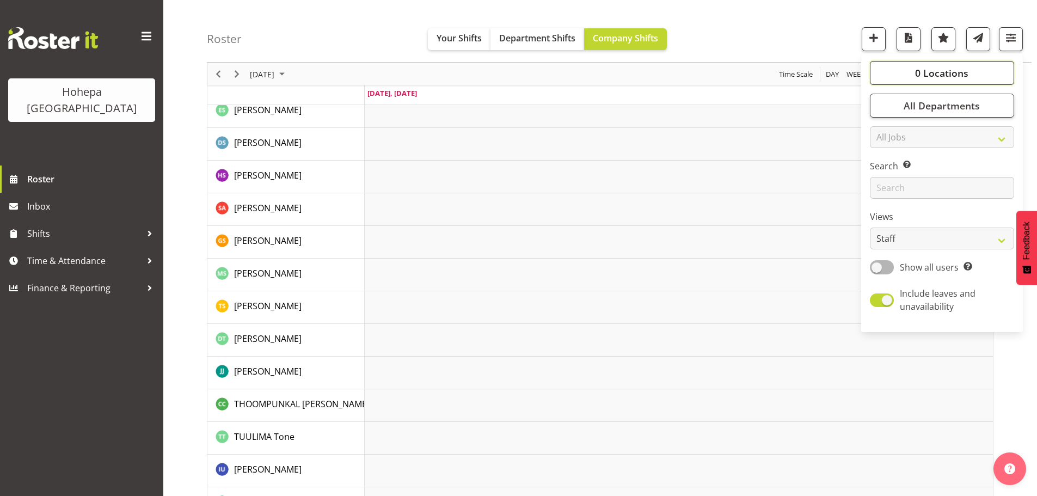
click at [969, 70] on button "0 Locations" at bounding box center [942, 73] width 144 height 24
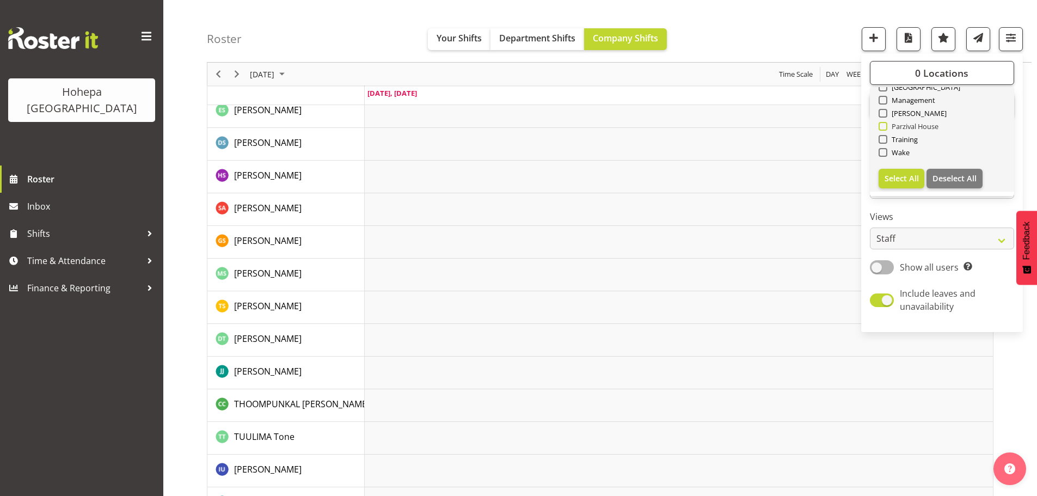
click at [887, 128] on span at bounding box center [883, 126] width 9 height 9
click at [886, 128] on input "Parzival House" at bounding box center [882, 126] width 7 height 7
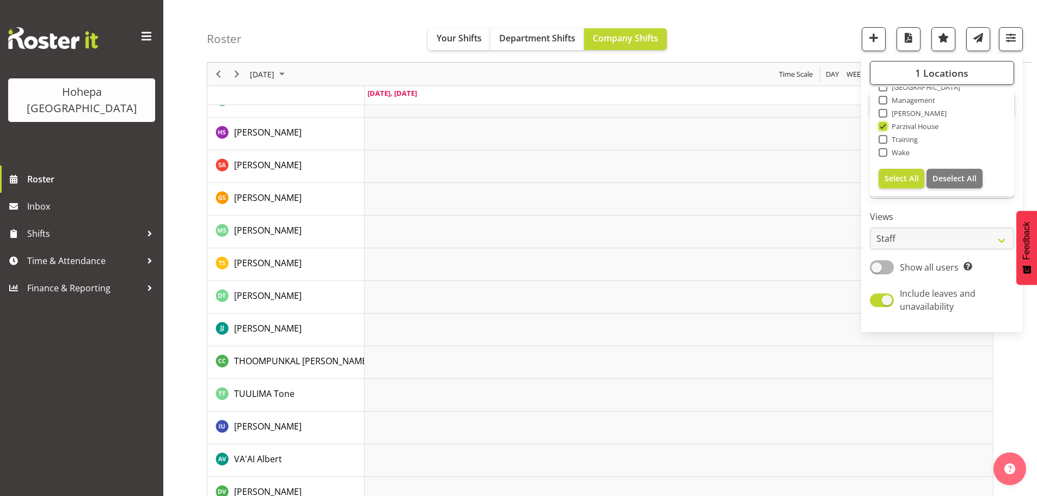
scroll to position [2118, 0]
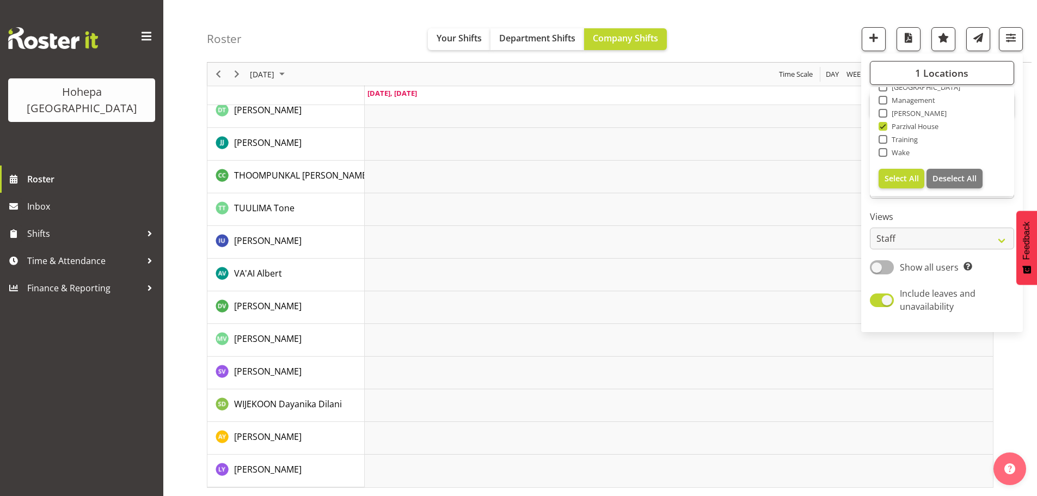
click at [742, 47] on div "Roster Your Shifts Department Shifts Company Shifts 1 Locations Clear Christoph…" at bounding box center [619, 31] width 825 height 63
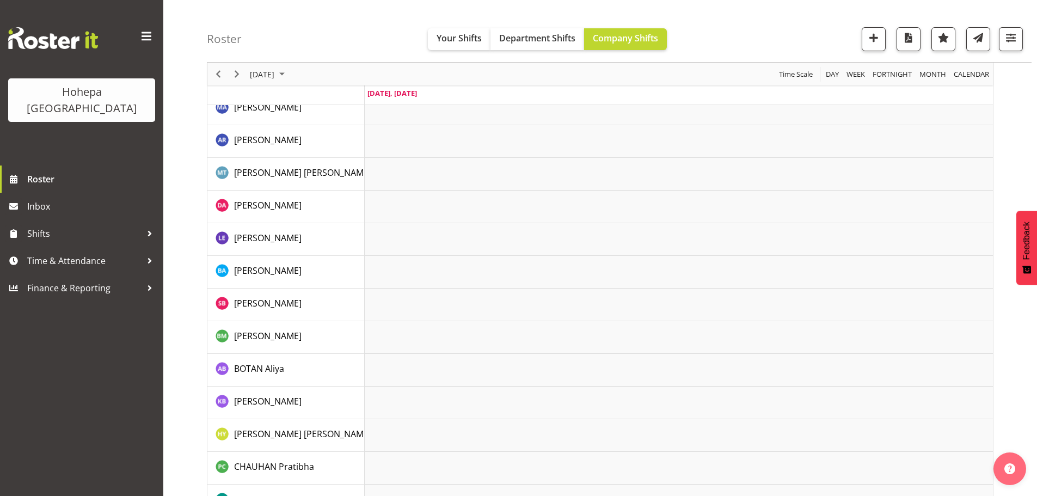
scroll to position [0, 0]
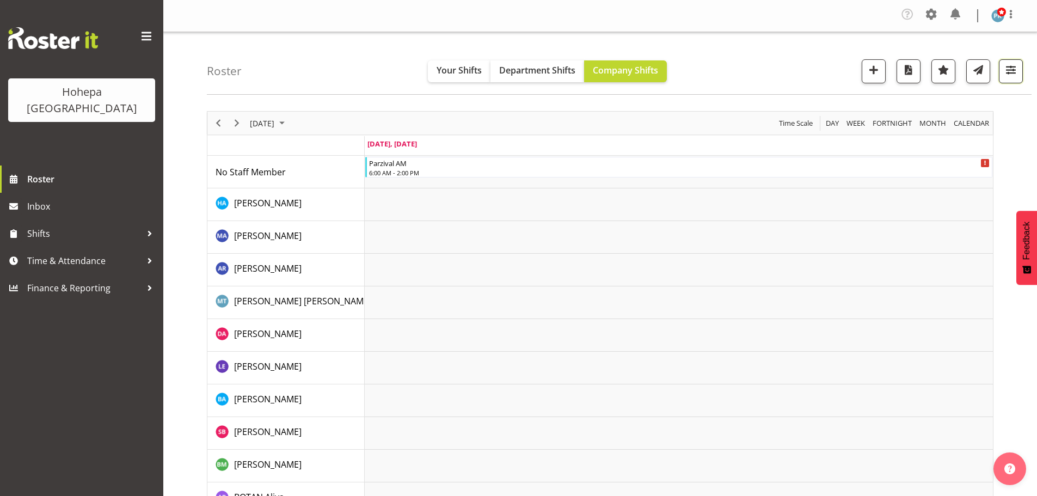
click at [1014, 69] on span "button" at bounding box center [1011, 70] width 14 height 14
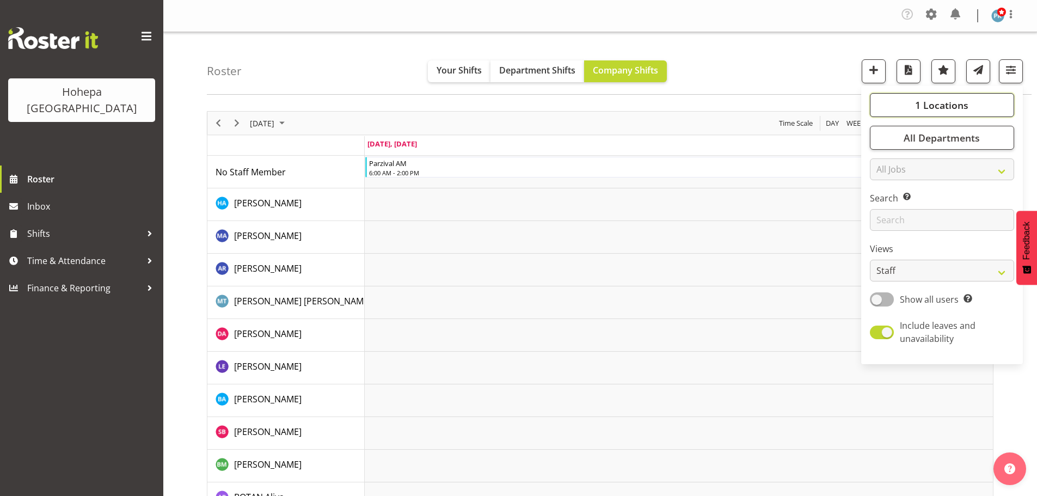
click at [933, 102] on span "1 Locations" at bounding box center [941, 105] width 53 height 13
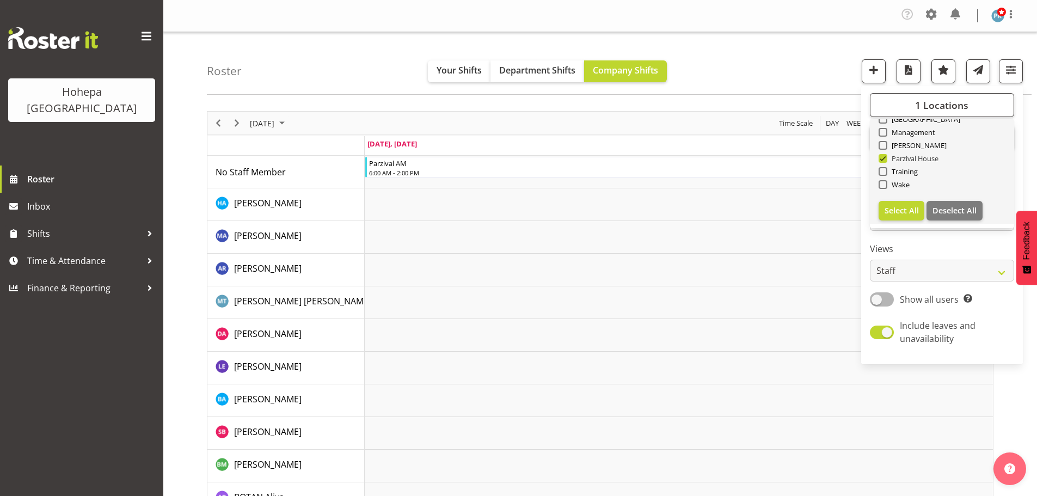
click at [886, 159] on span at bounding box center [883, 158] width 9 height 9
click at [886, 159] on input "Parzival House" at bounding box center [882, 158] width 7 height 7
checkbox input "false"
click at [885, 147] on span at bounding box center [883, 145] width 9 height 9
click at [885, 147] on input "[PERSON_NAME]" at bounding box center [882, 145] width 7 height 7
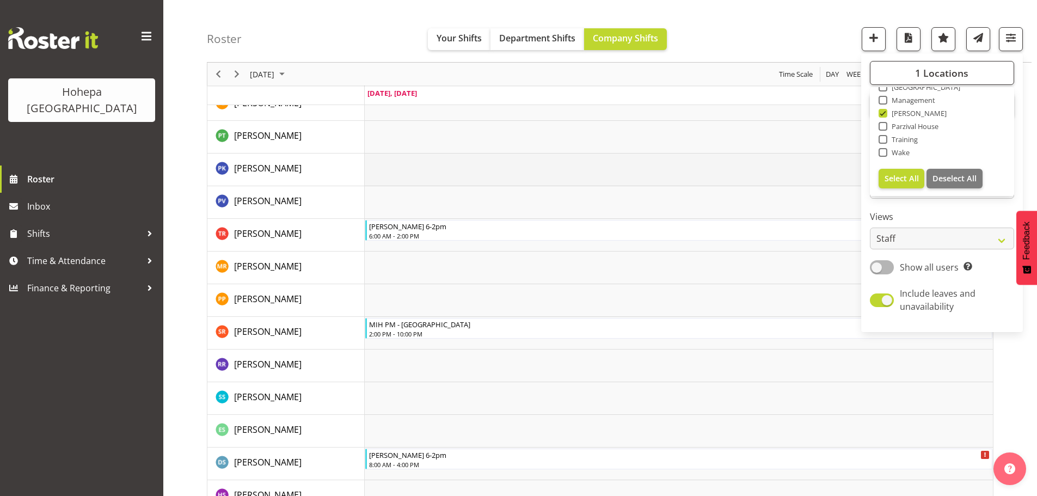
scroll to position [1633, 0]
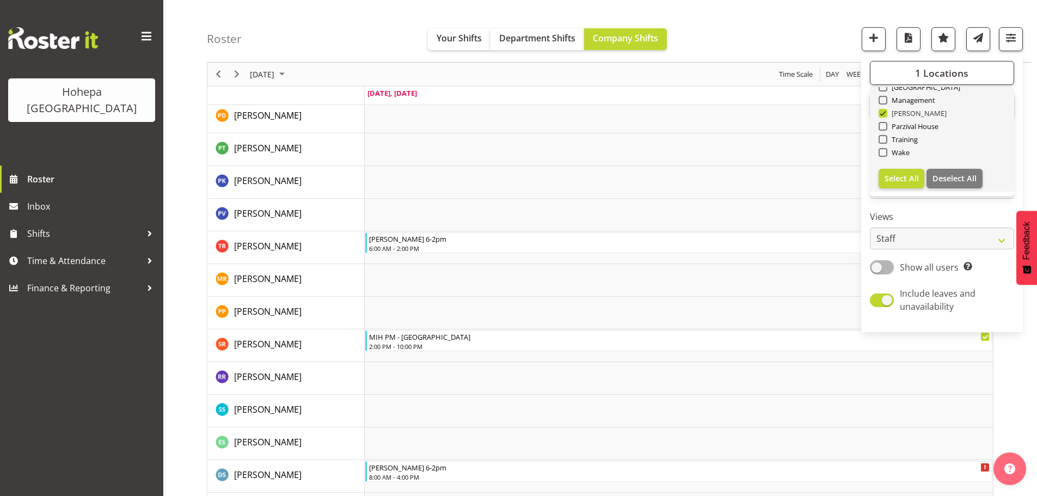
click at [881, 114] on span at bounding box center [883, 113] width 9 height 9
click at [881, 114] on input "[PERSON_NAME]" at bounding box center [882, 113] width 7 height 7
checkbox input "false"
click at [883, 89] on span at bounding box center [883, 87] width 9 height 9
click at [883, 89] on input "[GEOGRAPHIC_DATA]" at bounding box center [882, 87] width 7 height 7
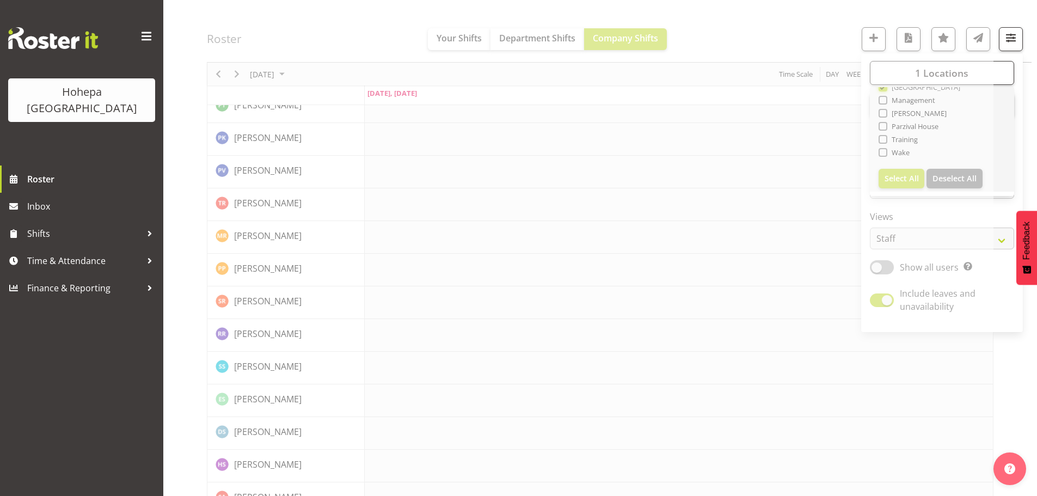
scroll to position [101, 0]
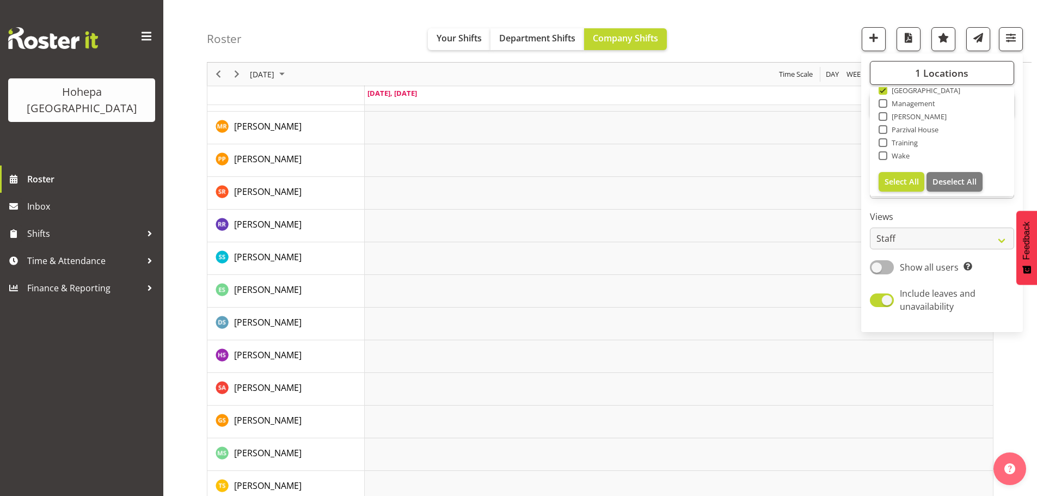
click at [774, 36] on div "Roster Your Shifts Department Shifts Company Shifts 1 Locations Clear Christoph…" at bounding box center [619, 31] width 825 height 63
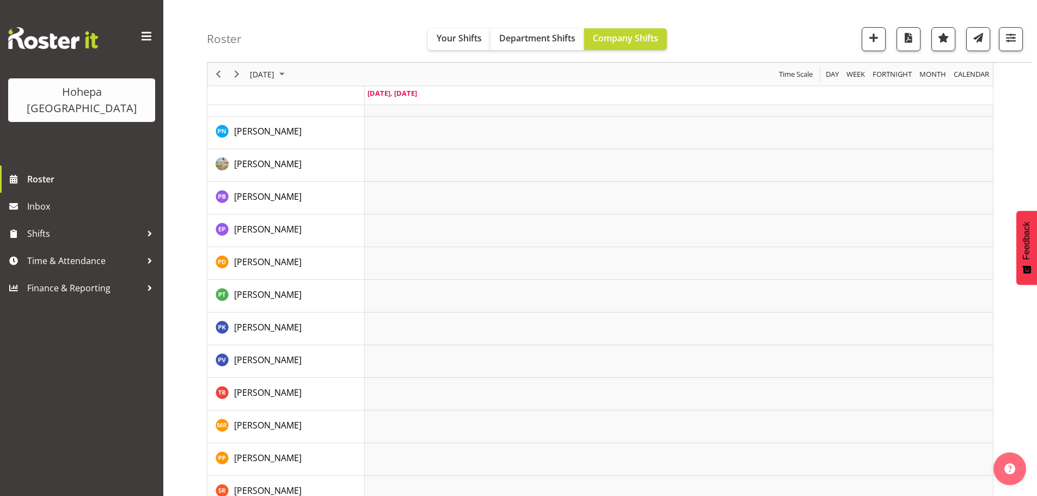
scroll to position [1192, 0]
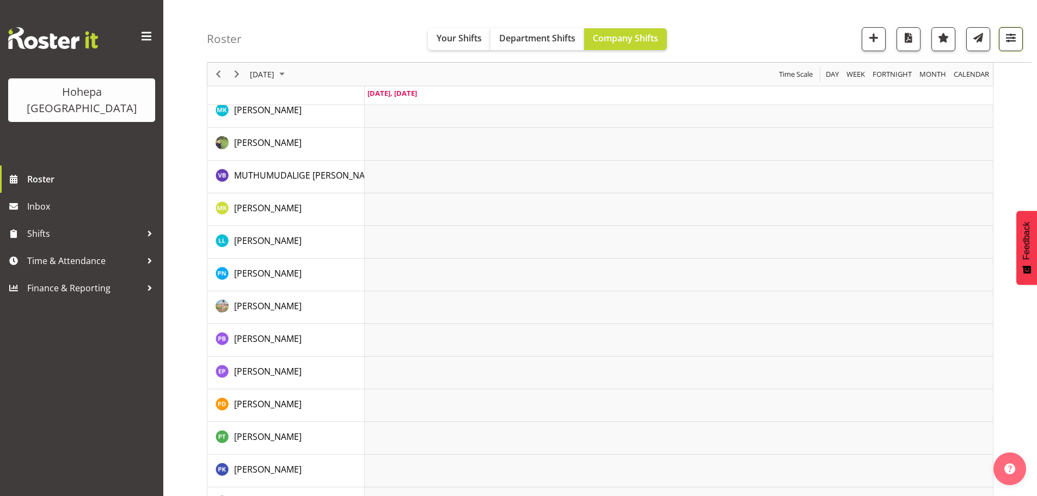
click at [1009, 38] on span "button" at bounding box center [1011, 37] width 14 height 14
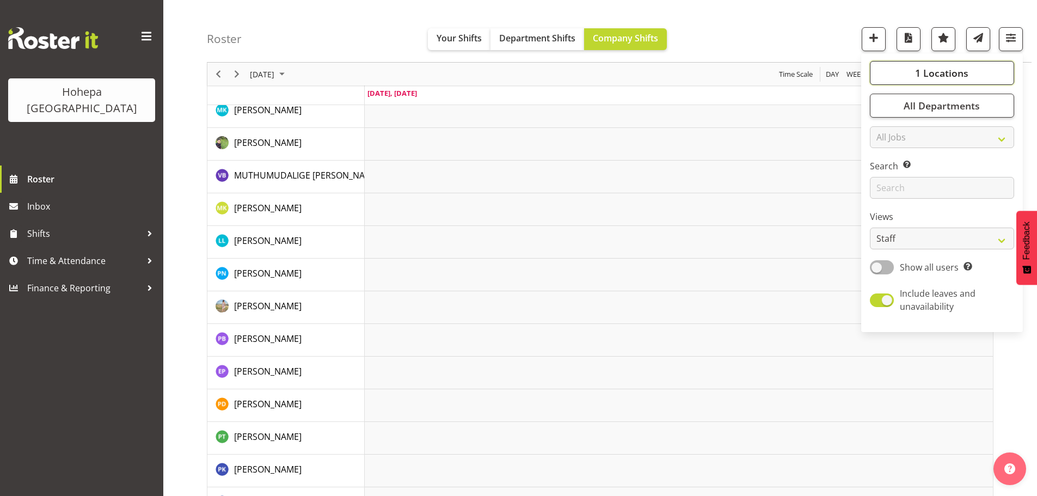
click at [947, 72] on span "1 Locations" at bounding box center [941, 72] width 53 height 13
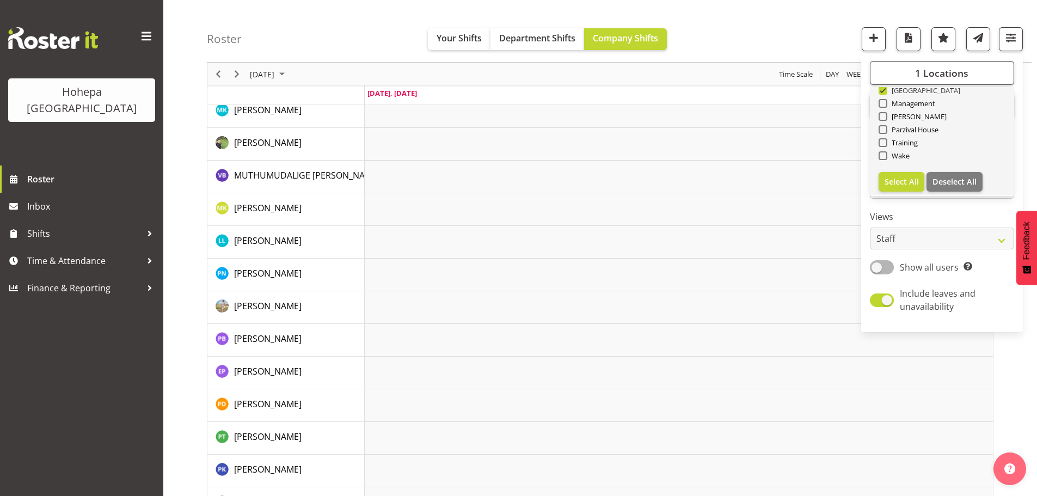
click at [883, 93] on span at bounding box center [883, 90] width 9 height 9
click at [883, 93] on input "[GEOGRAPHIC_DATA]" at bounding box center [882, 90] width 7 height 7
checkbox input "false"
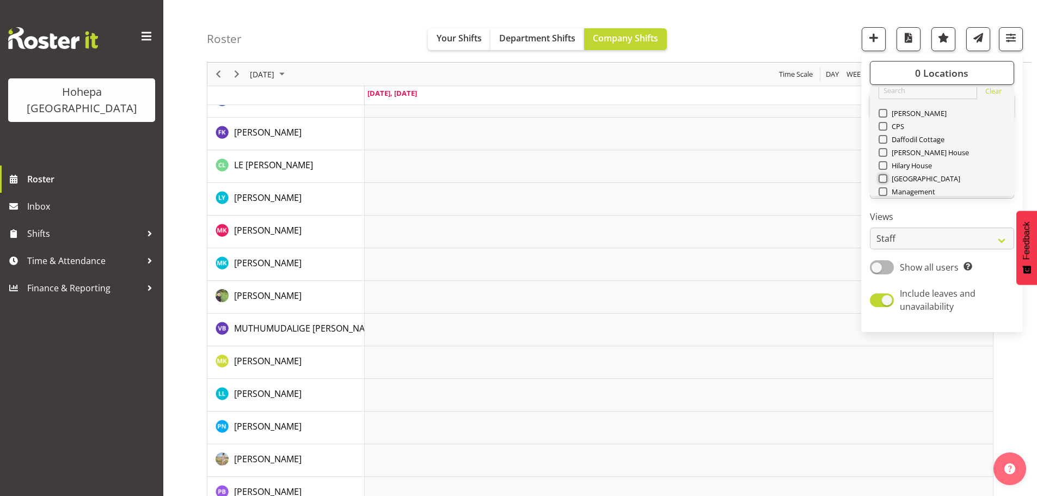
scroll to position [0, 0]
click at [885, 128] on div "Roster Your Shifts Department Shifts Company Shifts 0 Locations Clear Christoph…" at bounding box center [600, 229] width 874 height 2473
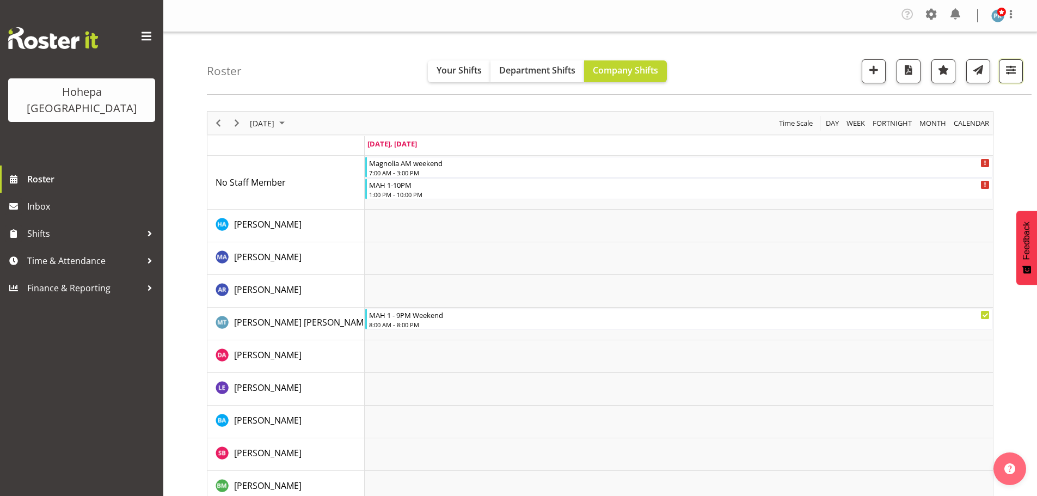
click at [1015, 68] on span "button" at bounding box center [1011, 70] width 14 height 14
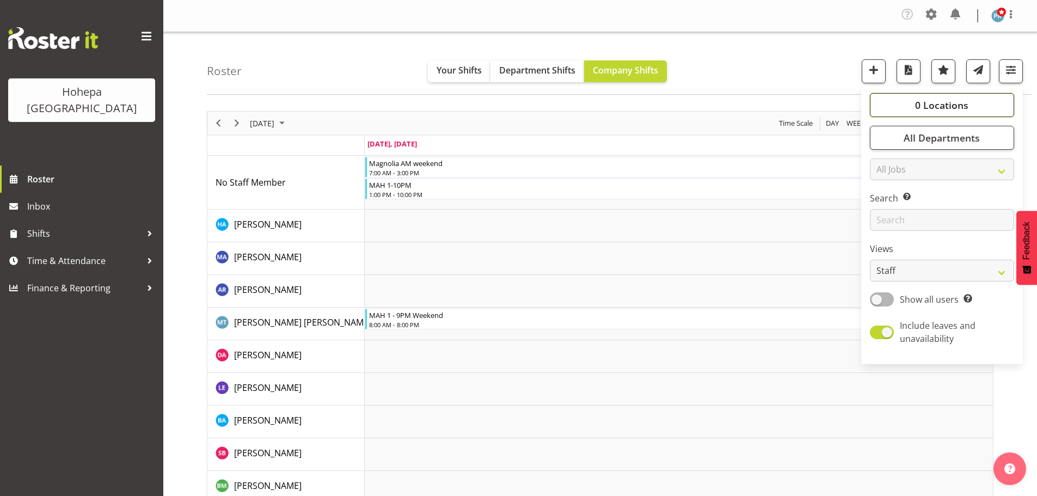
click at [924, 104] on span "0 Locations" at bounding box center [941, 105] width 53 height 13
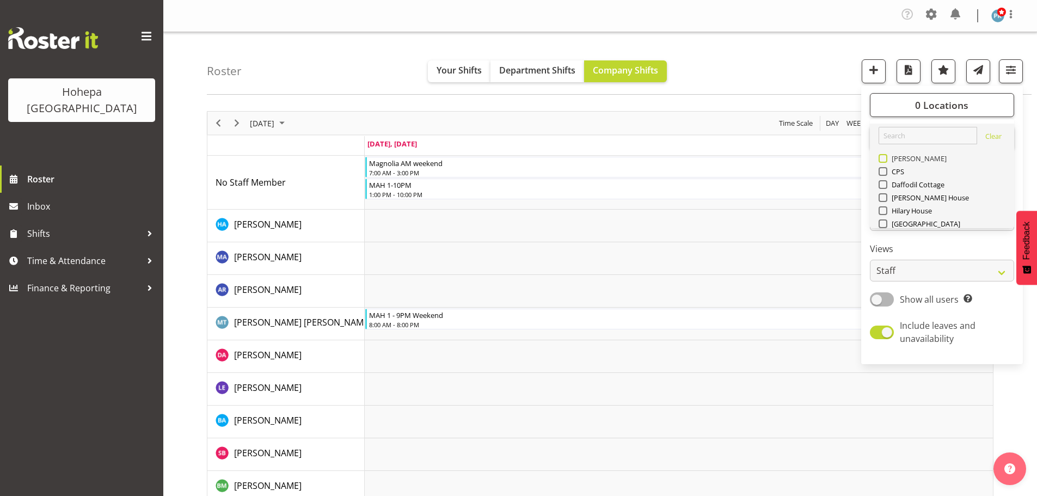
click at [885, 160] on span at bounding box center [883, 158] width 9 height 9
click at [885, 160] on input "[PERSON_NAME]" at bounding box center [882, 158] width 7 height 7
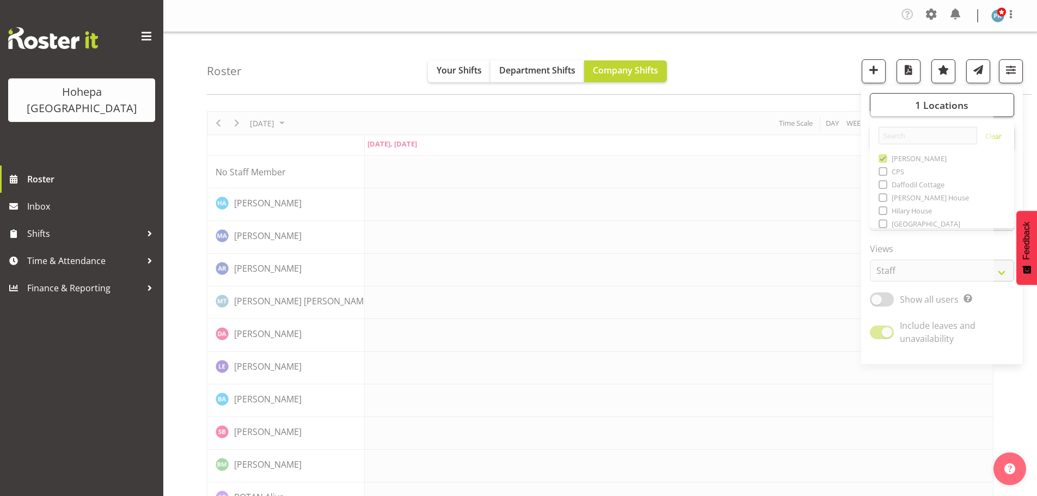
click at [775, 75] on div "Roster Your Shifts Department Shifts Company Shifts 1 Locations Clear Christoph…" at bounding box center [619, 63] width 825 height 63
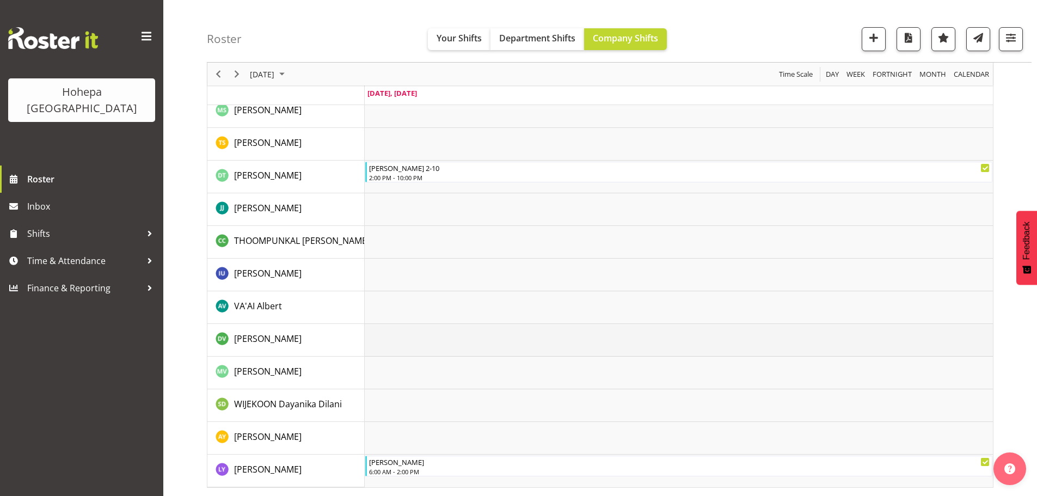
scroll to position [1867, 0]
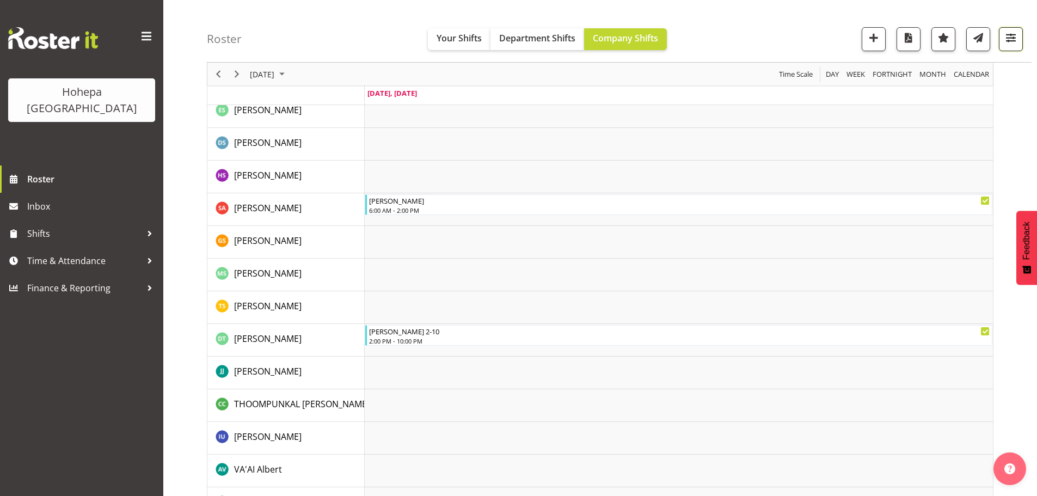
click at [1010, 40] on span "button" at bounding box center [1011, 37] width 14 height 14
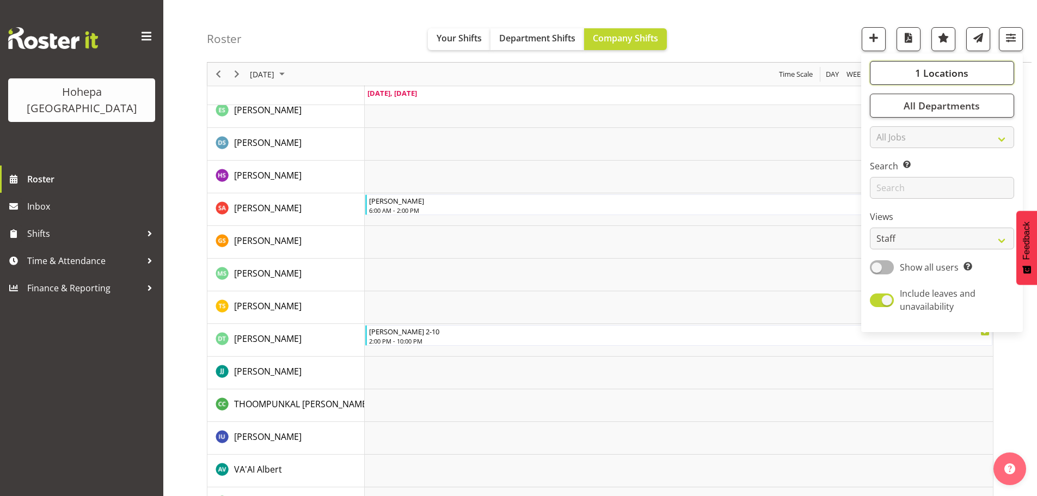
click at [942, 68] on span "1 Locations" at bounding box center [941, 72] width 53 height 13
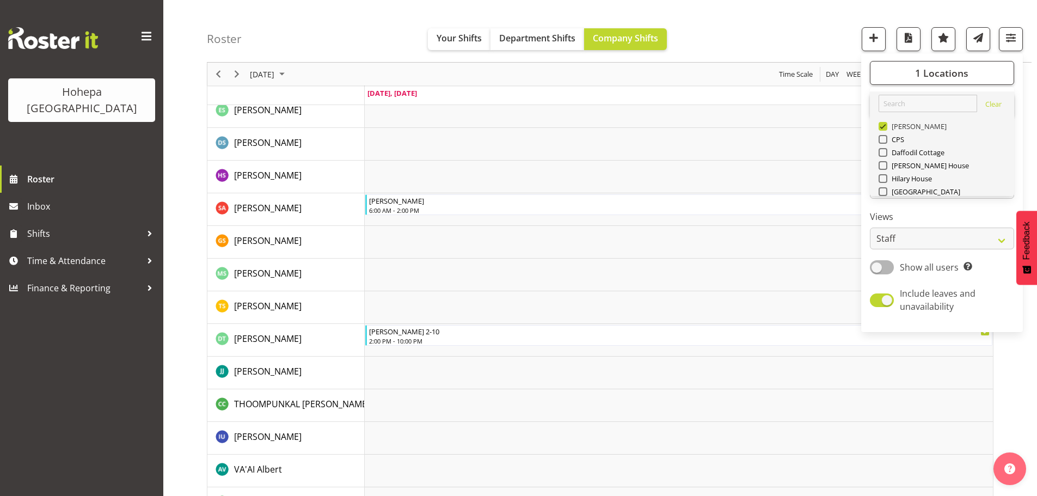
click at [884, 128] on span at bounding box center [883, 126] width 9 height 9
click at [884, 128] on input "[PERSON_NAME]" at bounding box center [882, 126] width 7 height 7
checkbox input "false"
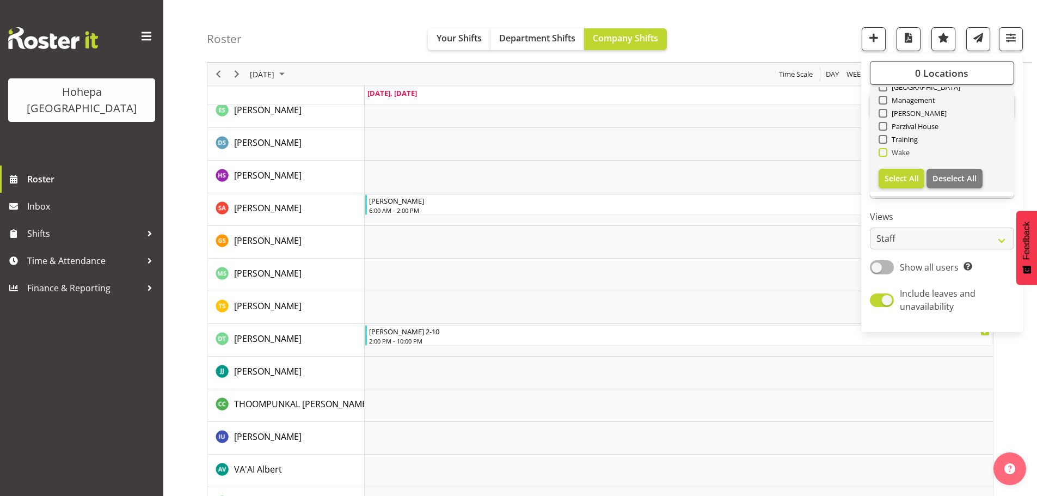
click at [884, 152] on span at bounding box center [883, 152] width 9 height 9
click at [884, 152] on input "Wake" at bounding box center [882, 152] width 7 height 7
checkbox input "true"
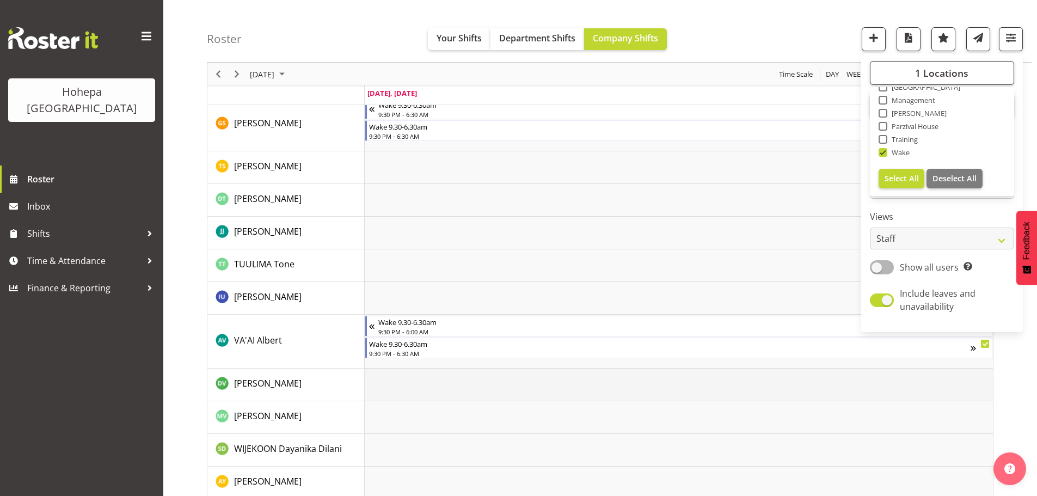
scroll to position [1633, 0]
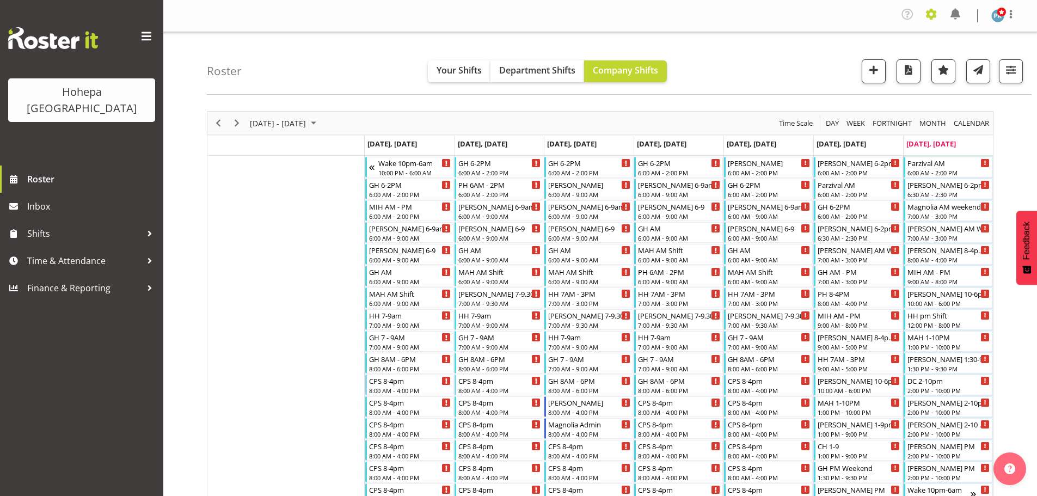
click at [930, 14] on span at bounding box center [931, 13] width 17 height 17
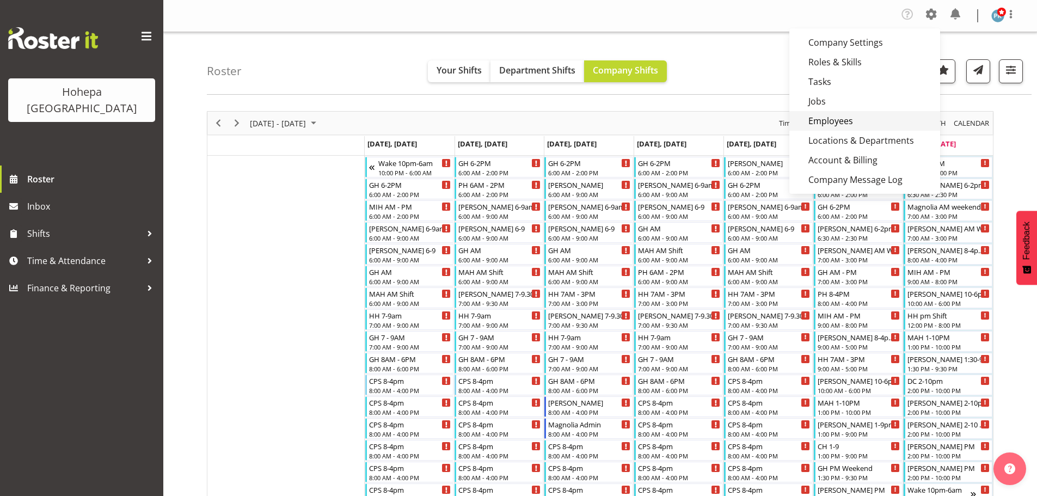
click at [841, 117] on link "Employees" at bounding box center [864, 121] width 151 height 20
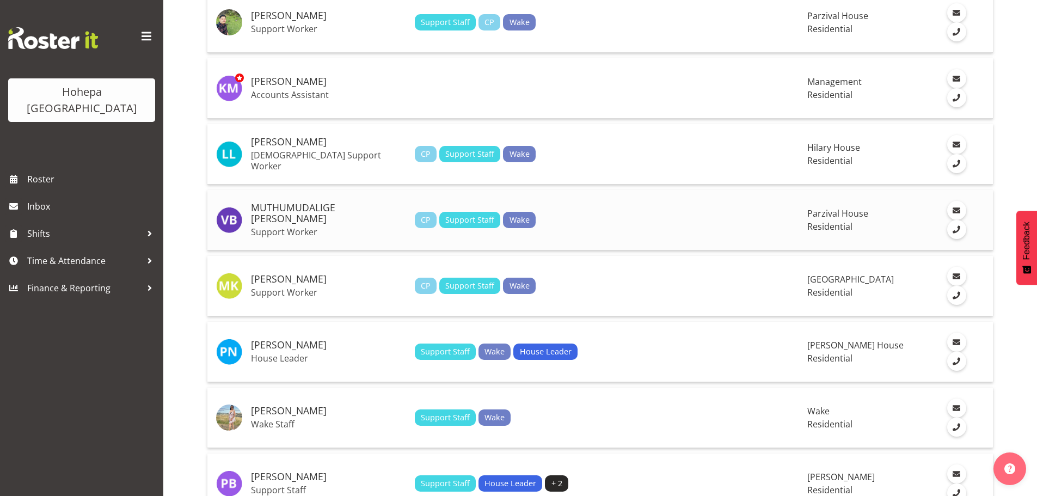
scroll to position [2871, 0]
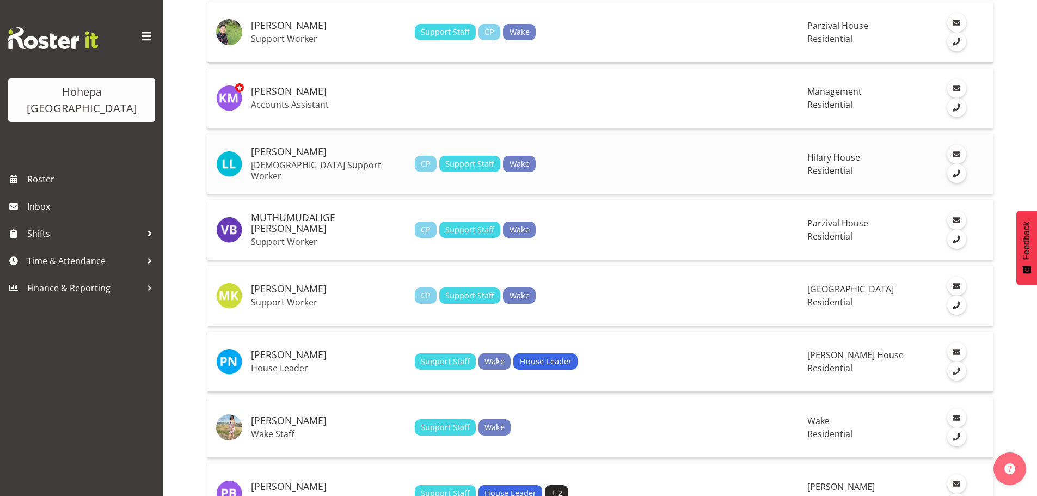
click at [308, 164] on td "Mullers Lina Volunteer Support Worker" at bounding box center [329, 164] width 164 height 60
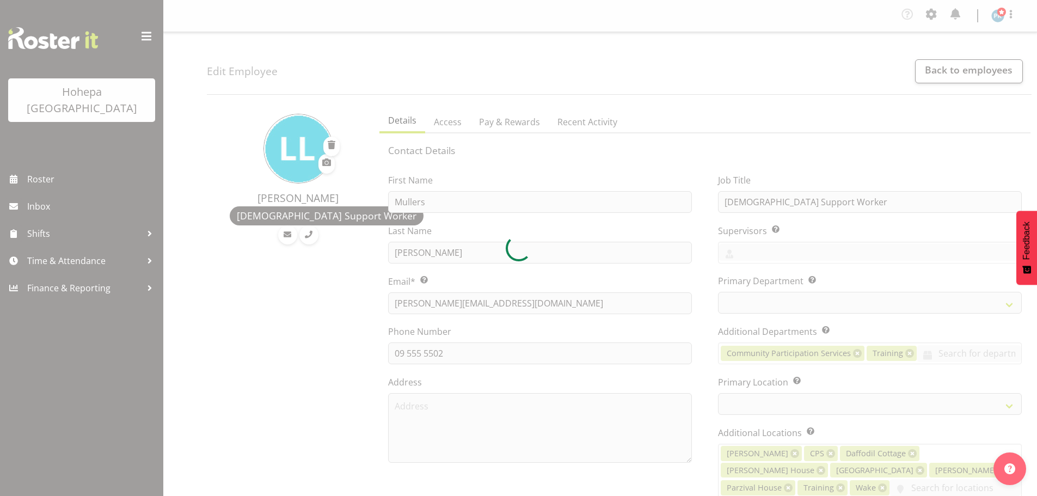
select select "TimelineWeek"
select select
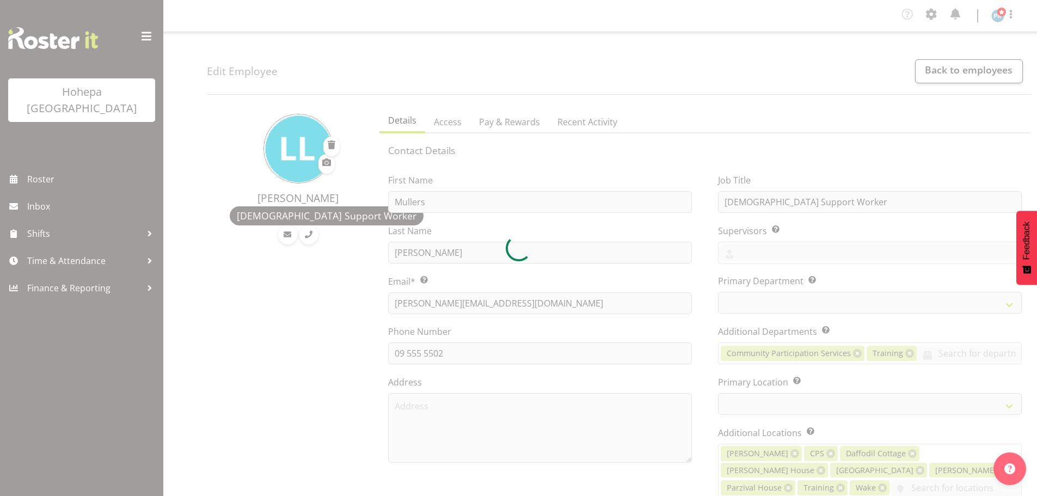
select select "562"
select select "938"
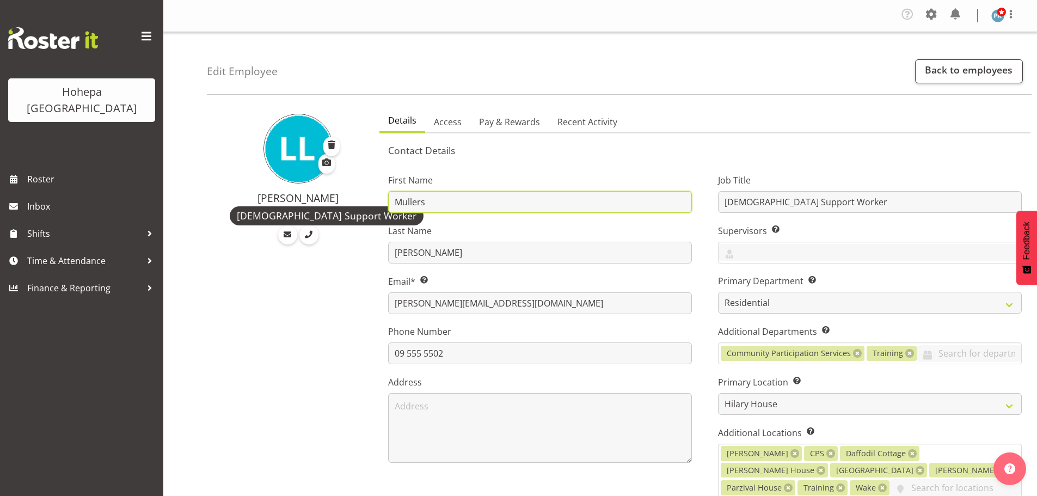
click at [407, 204] on input "Mullers" at bounding box center [540, 202] width 304 height 22
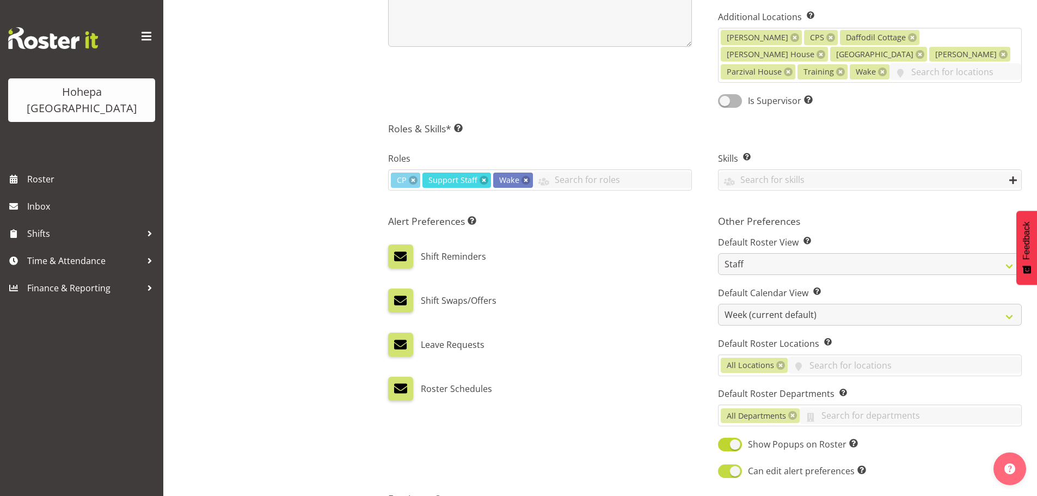
scroll to position [546, 0]
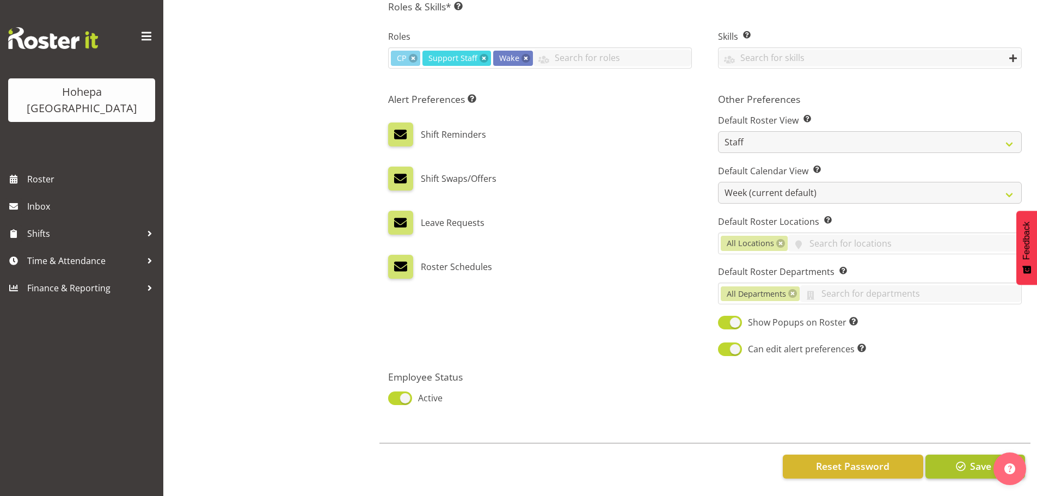
type input "Muellers"
click at [951, 465] on button "Save" at bounding box center [975, 467] width 100 height 24
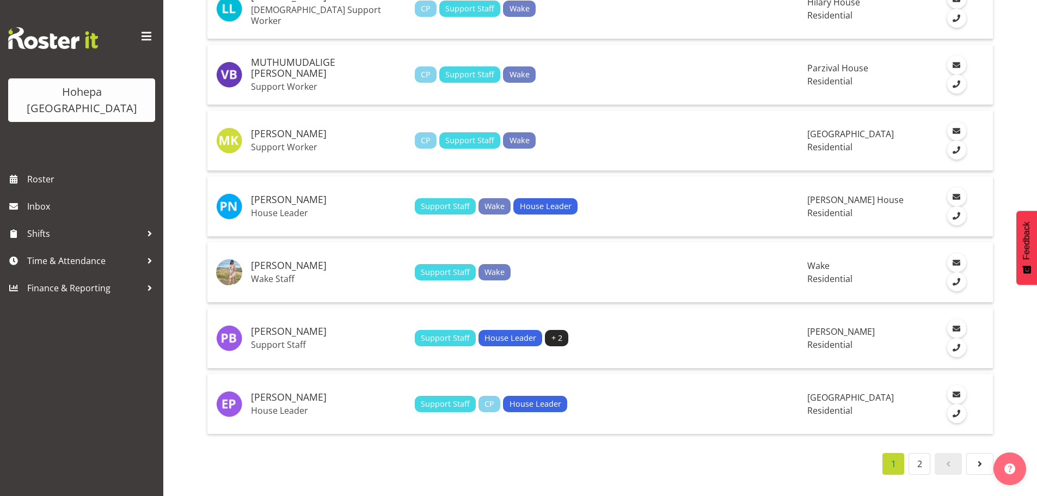
scroll to position [3034, 0]
click at [920, 453] on link "2" at bounding box center [920, 464] width 22 height 22
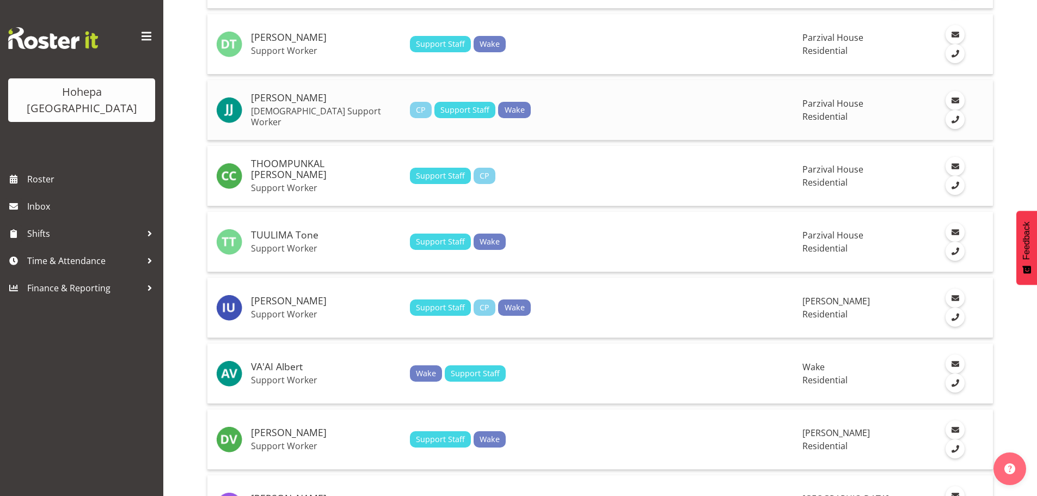
scroll to position [1289, 0]
